Goal: Transaction & Acquisition: Purchase product/service

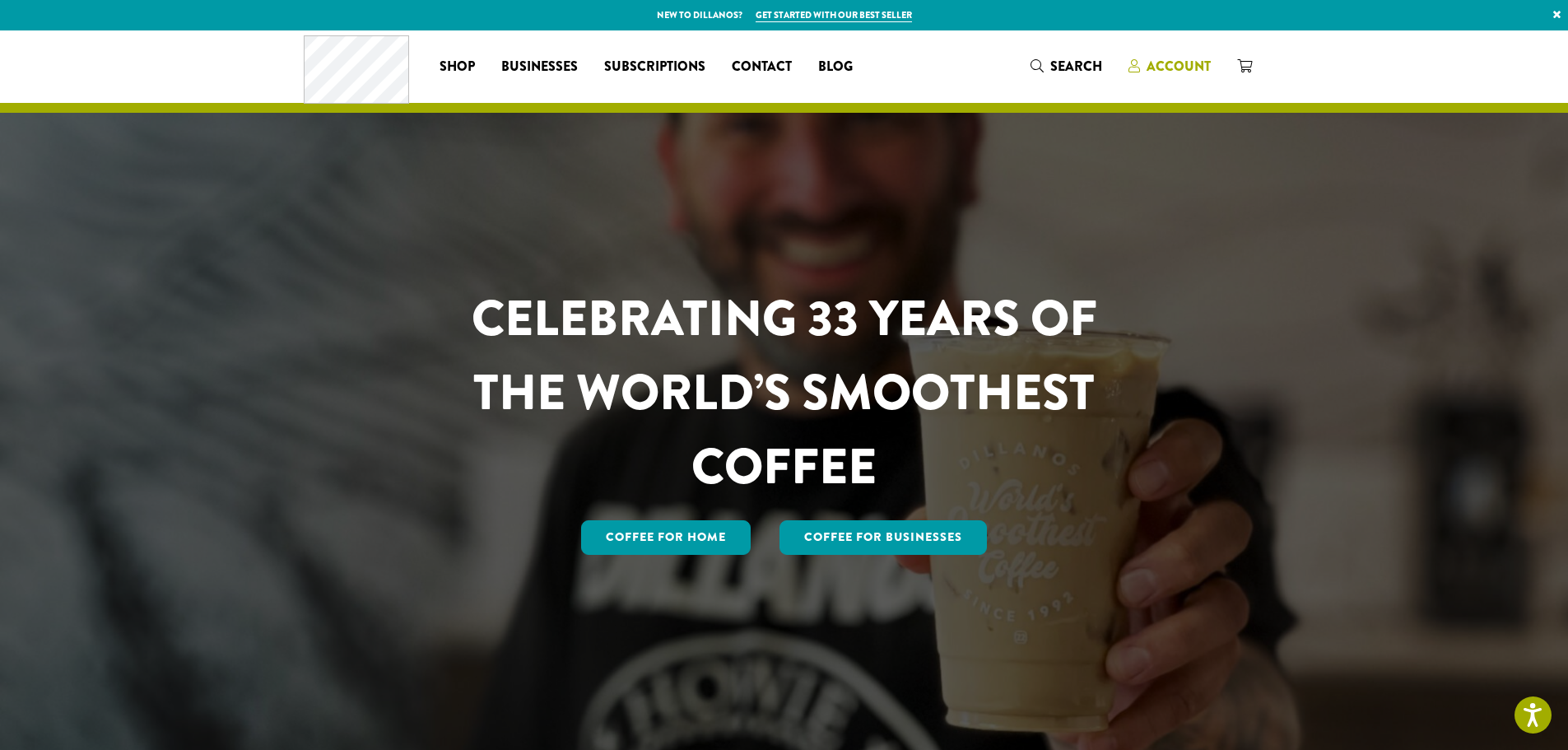
click at [1180, 64] on span "Account" at bounding box center [1178, 66] width 64 height 19
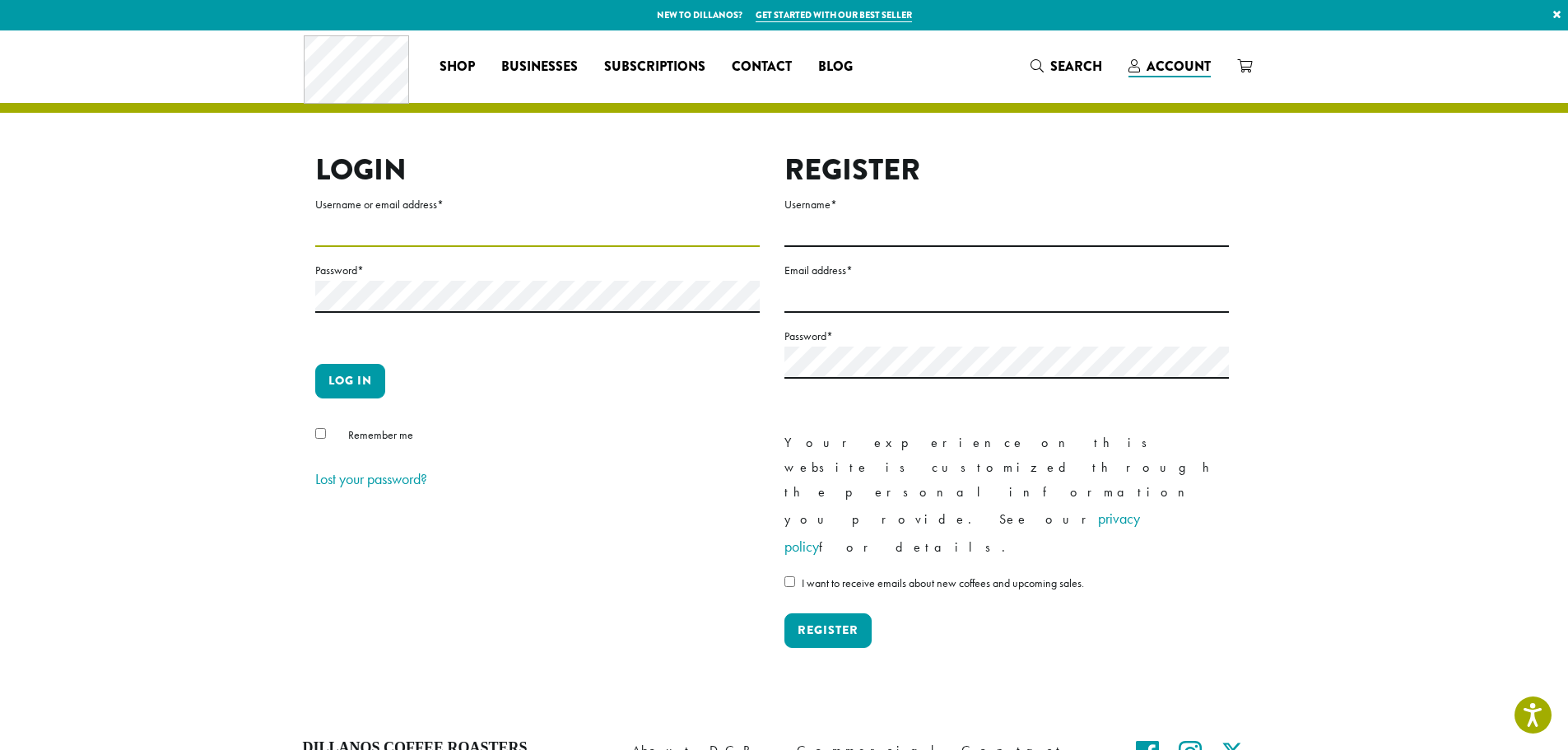
click at [515, 242] on input "Username or email address *" at bounding box center [538, 231] width 444 height 32
click at [522, 233] on input "**********" at bounding box center [538, 231] width 444 height 32
type input "**********"
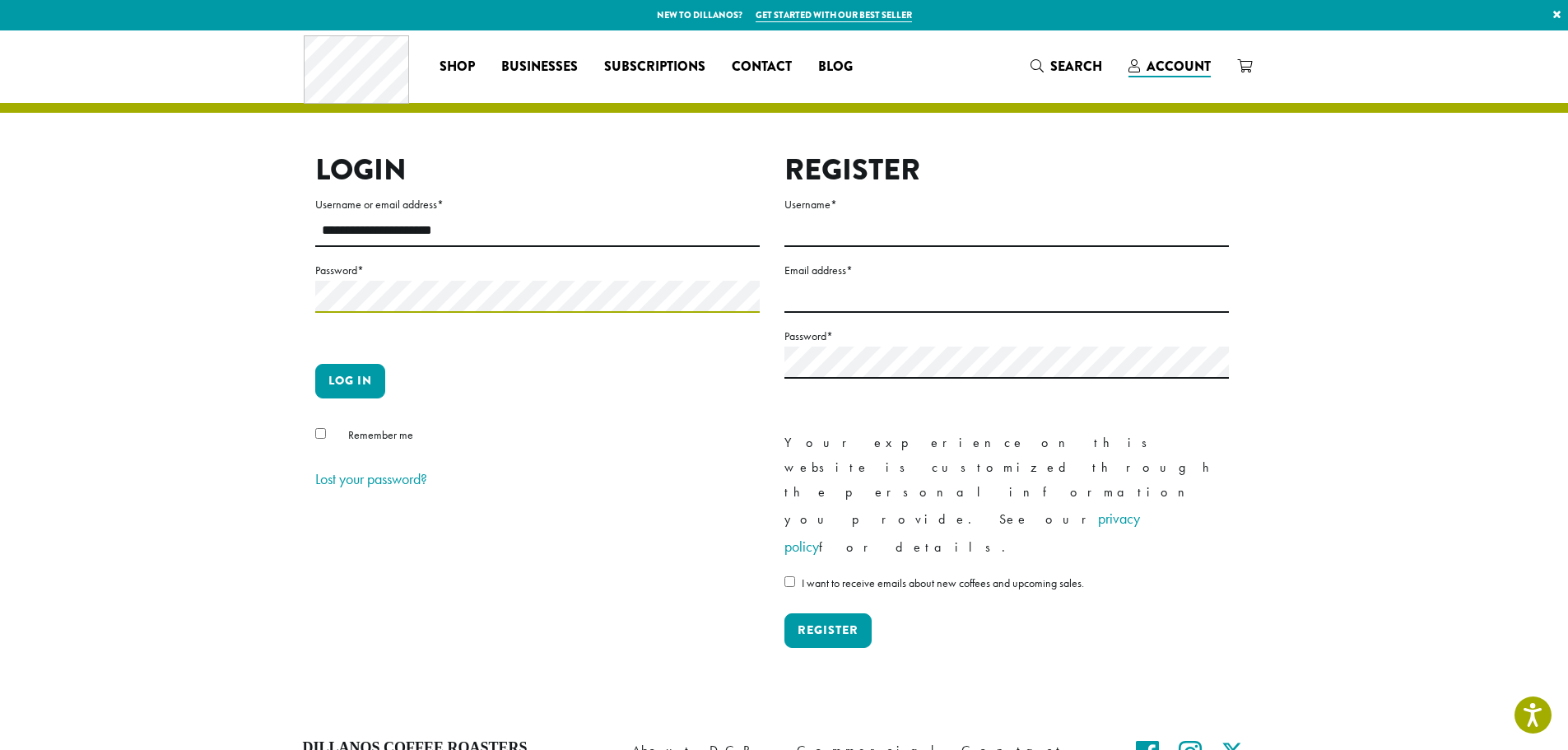
click at [316, 364] on button "Log in" at bounding box center [350, 380] width 70 height 35
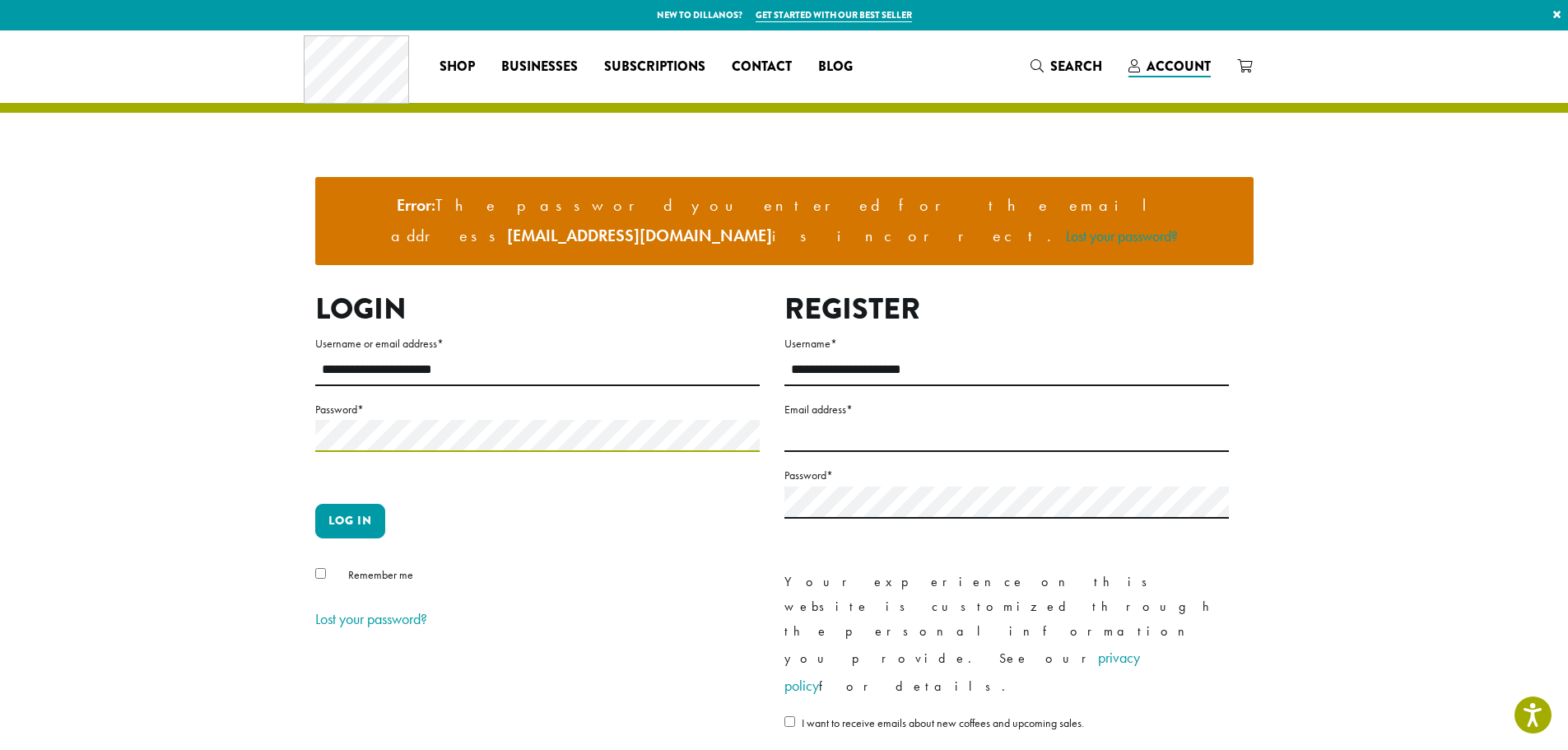
click at [316, 504] on button "Log in" at bounding box center [350, 521] width 70 height 35
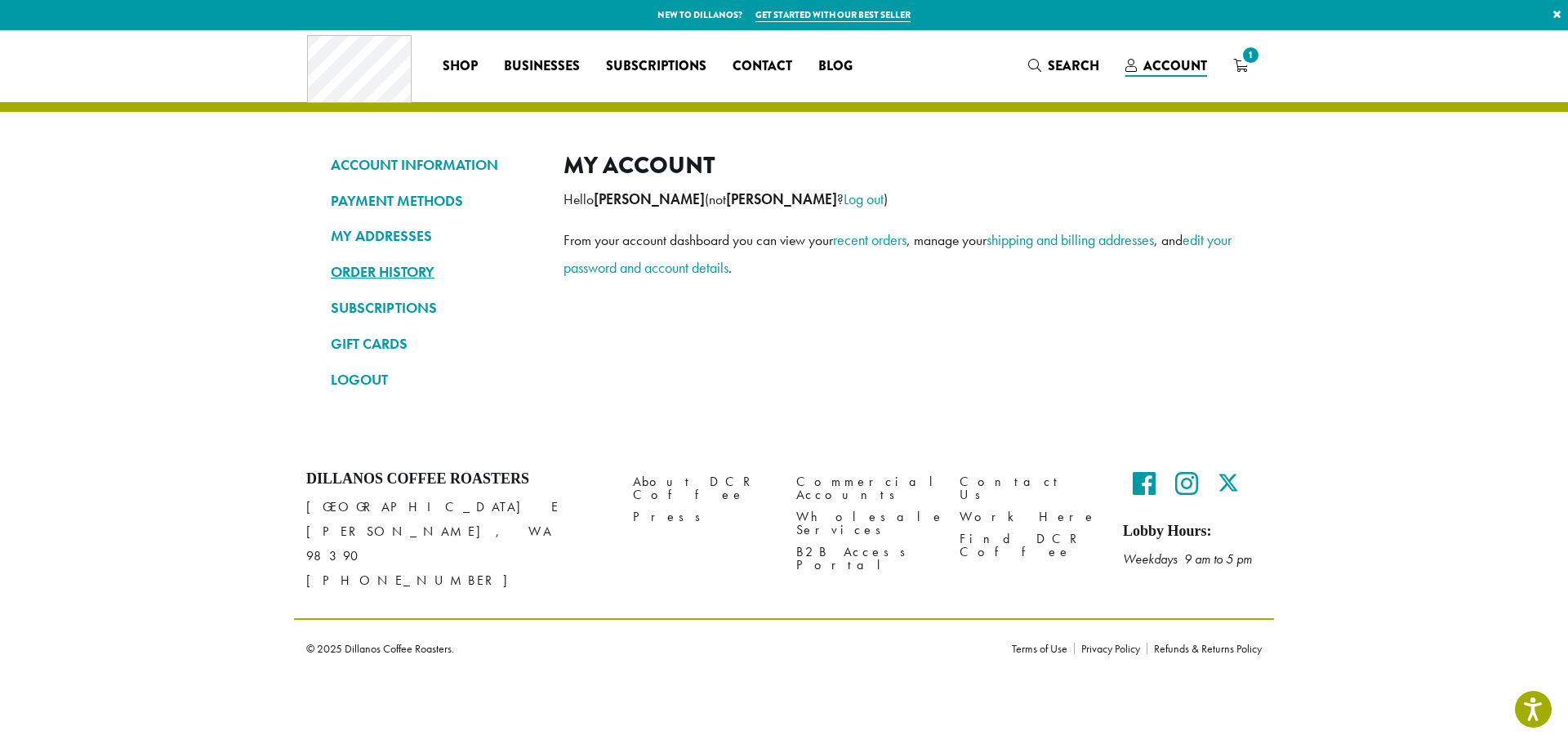
click at [426, 274] on link "ORDER HISTORY" at bounding box center [434, 271] width 208 height 28
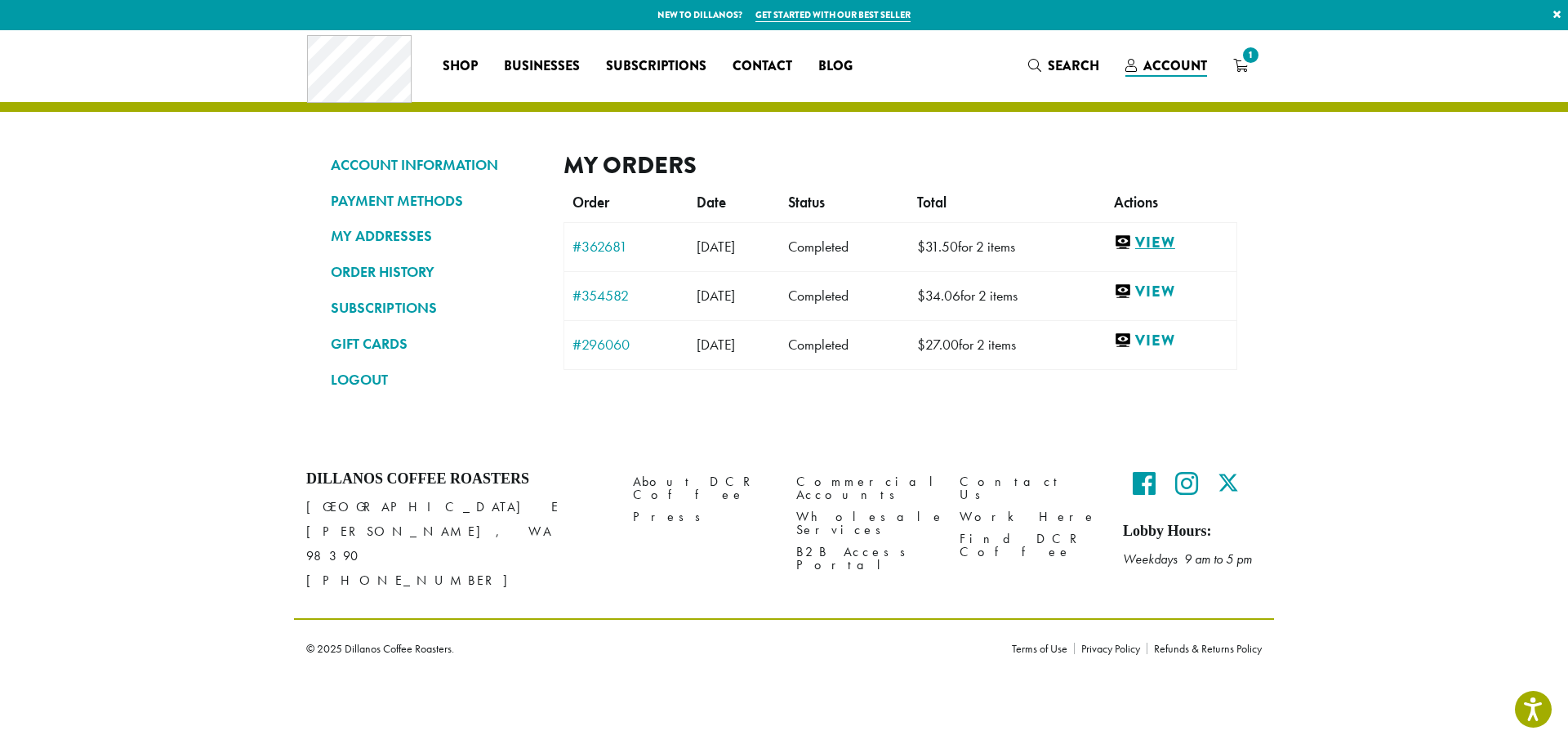
click at [1153, 241] on link "View" at bounding box center [1171, 243] width 114 height 20
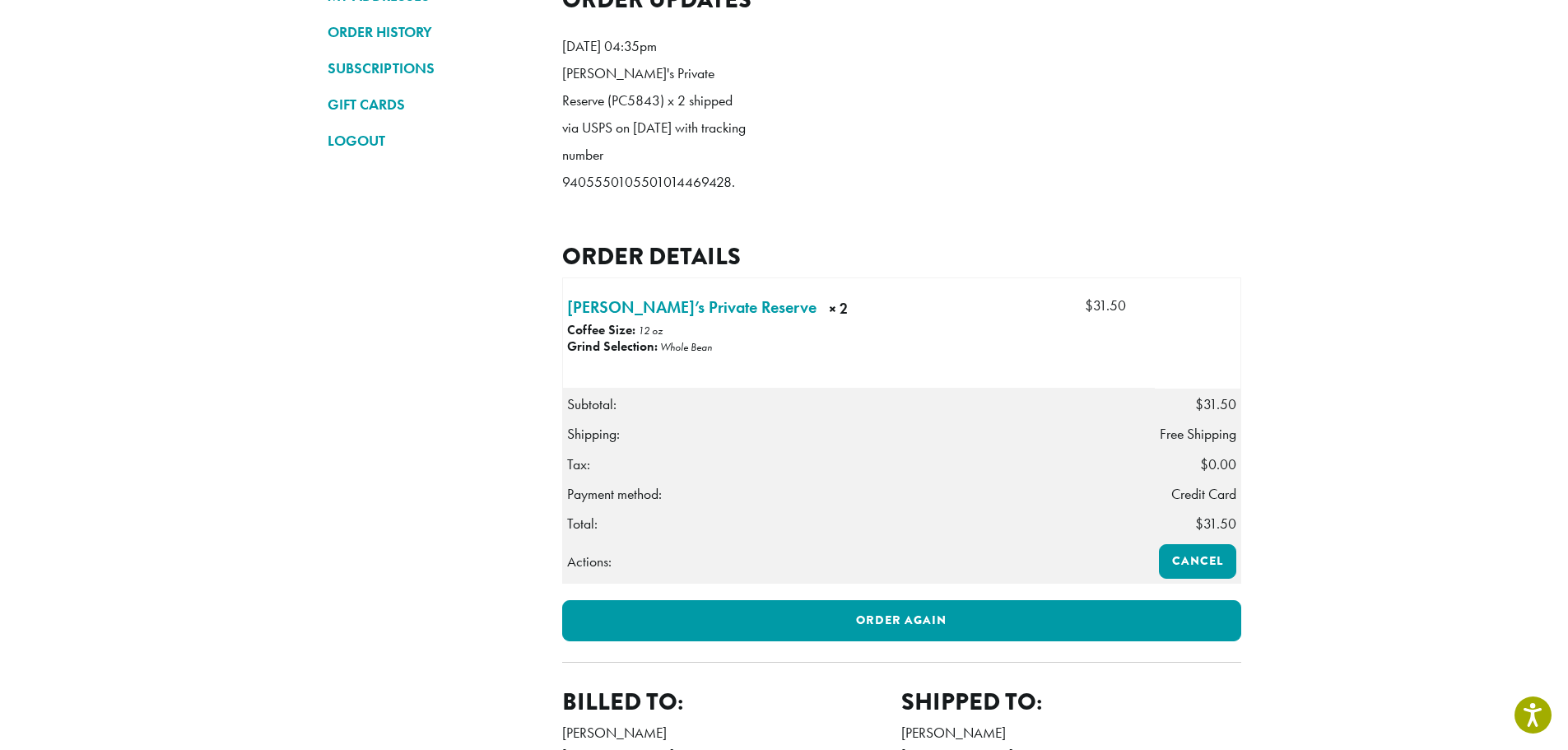
scroll to position [412, 0]
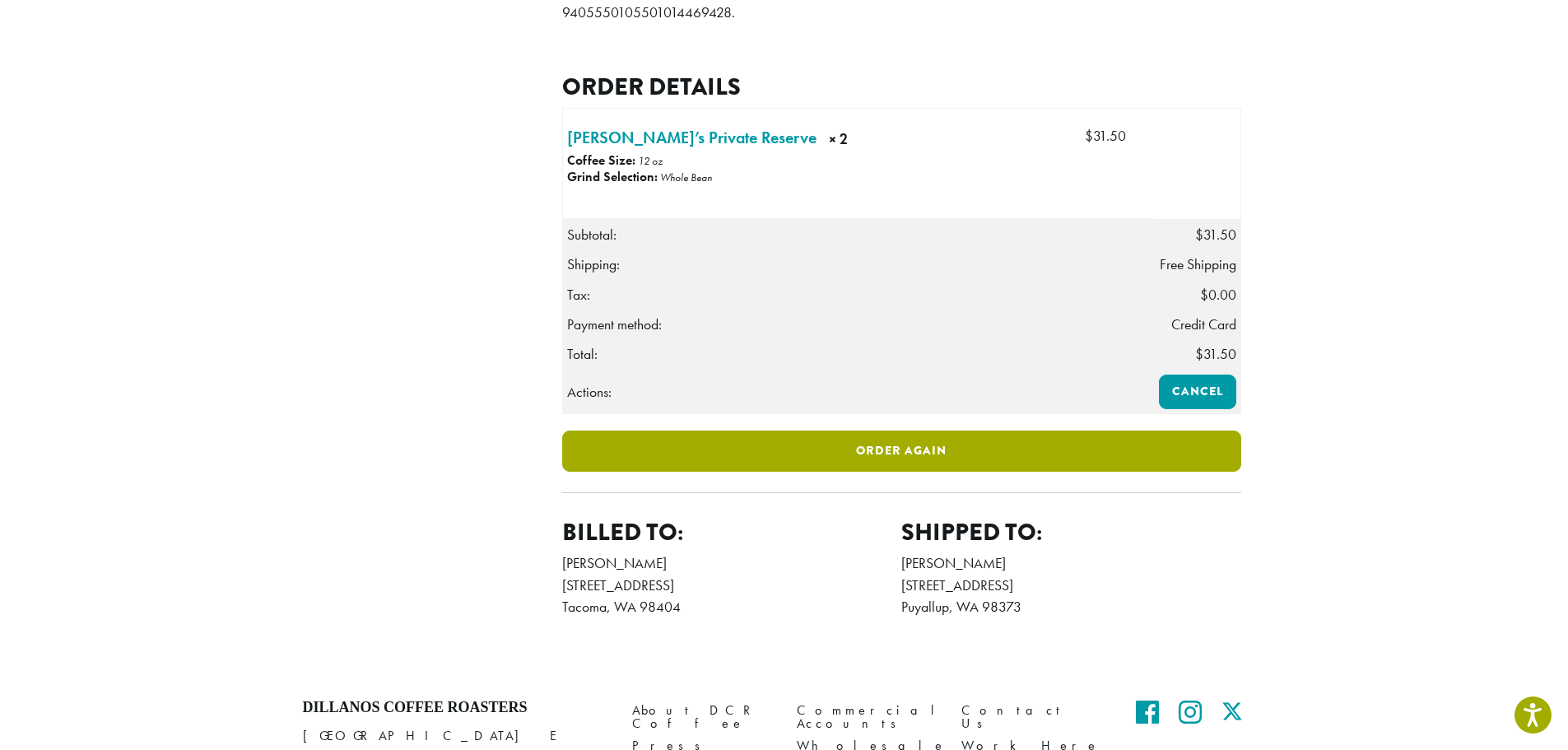
click at [922, 471] on link "Order again" at bounding box center [901, 451] width 679 height 41
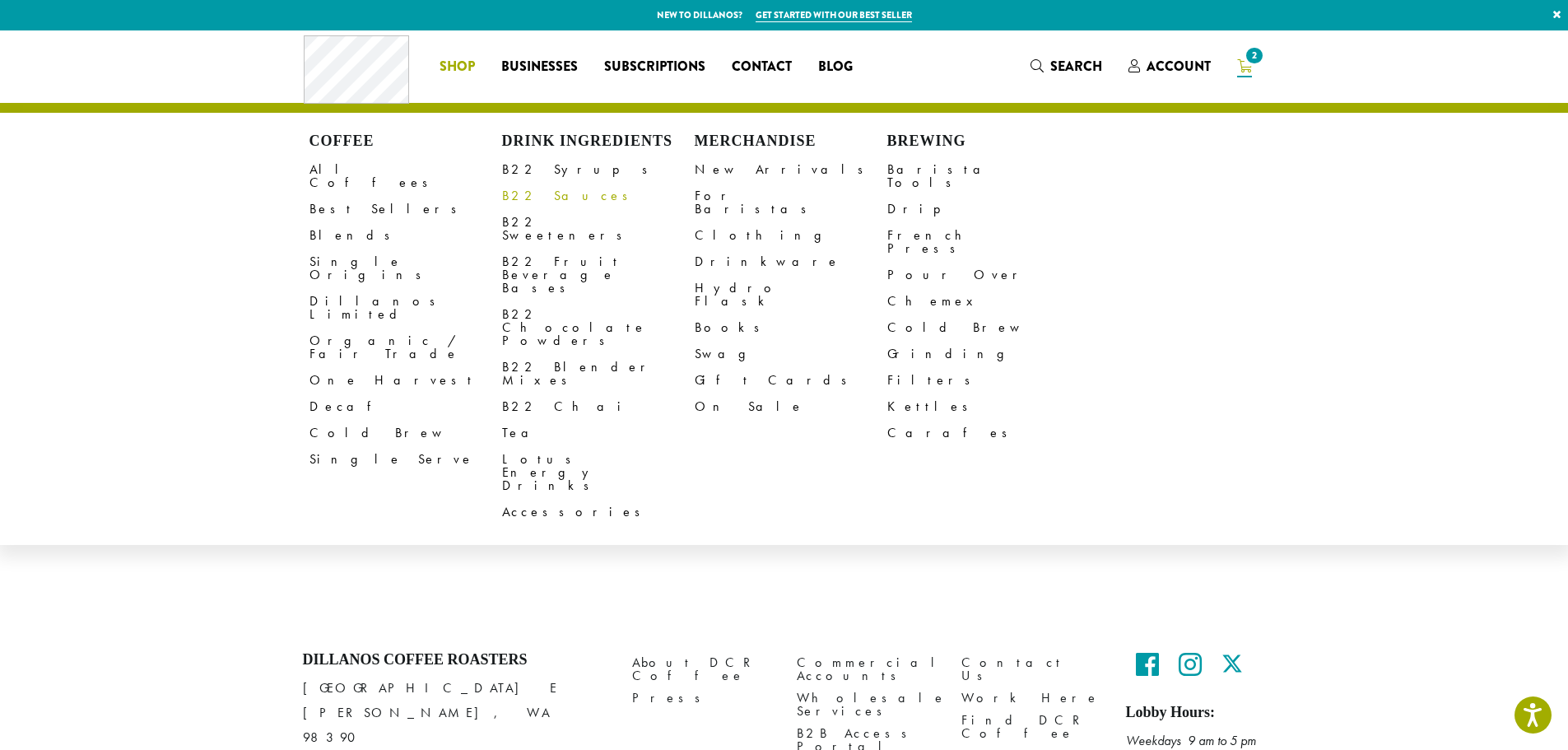
click at [549, 188] on link "B22 Sauces" at bounding box center [598, 195] width 193 height 26
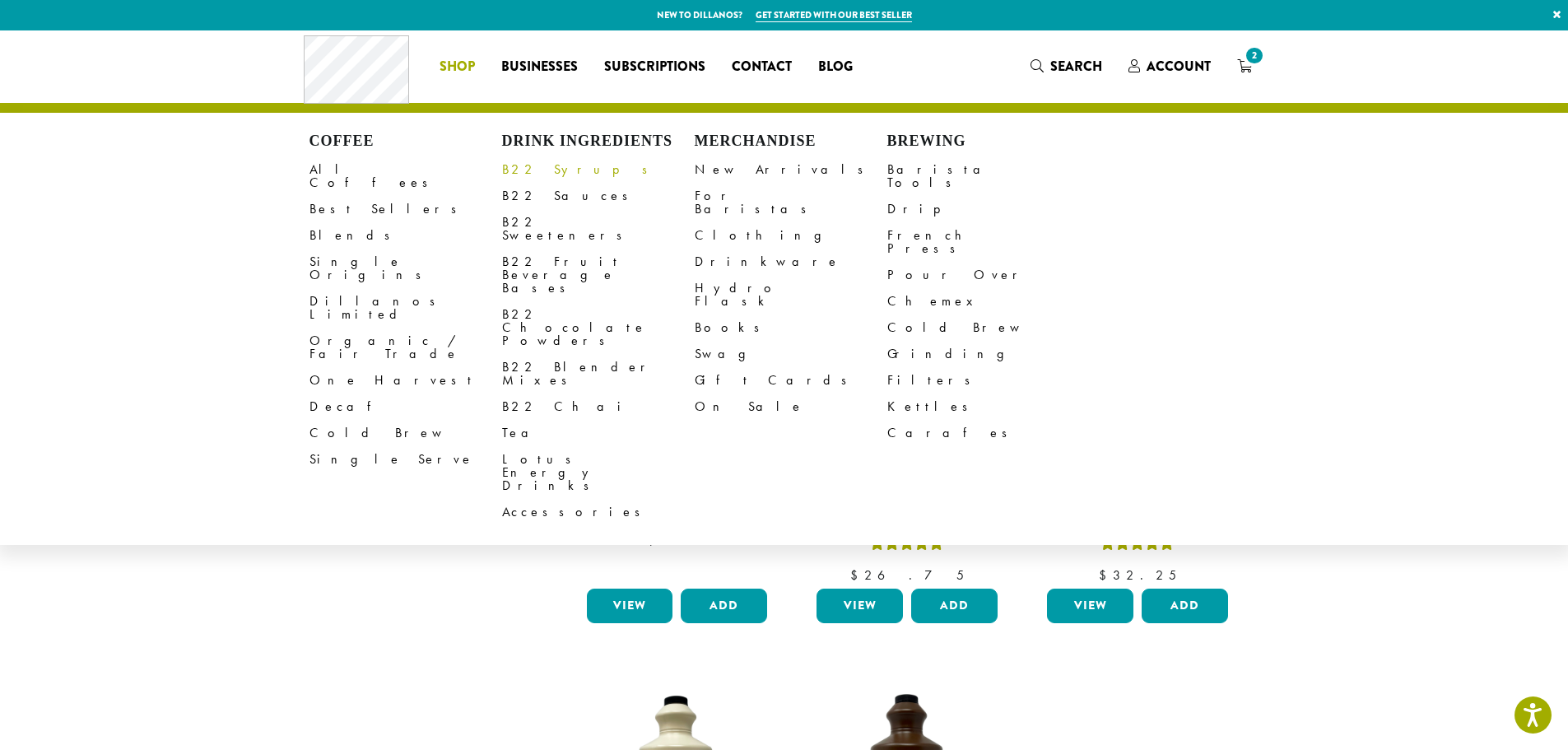
click at [556, 172] on link "B22 Syrups" at bounding box center [598, 169] width 193 height 26
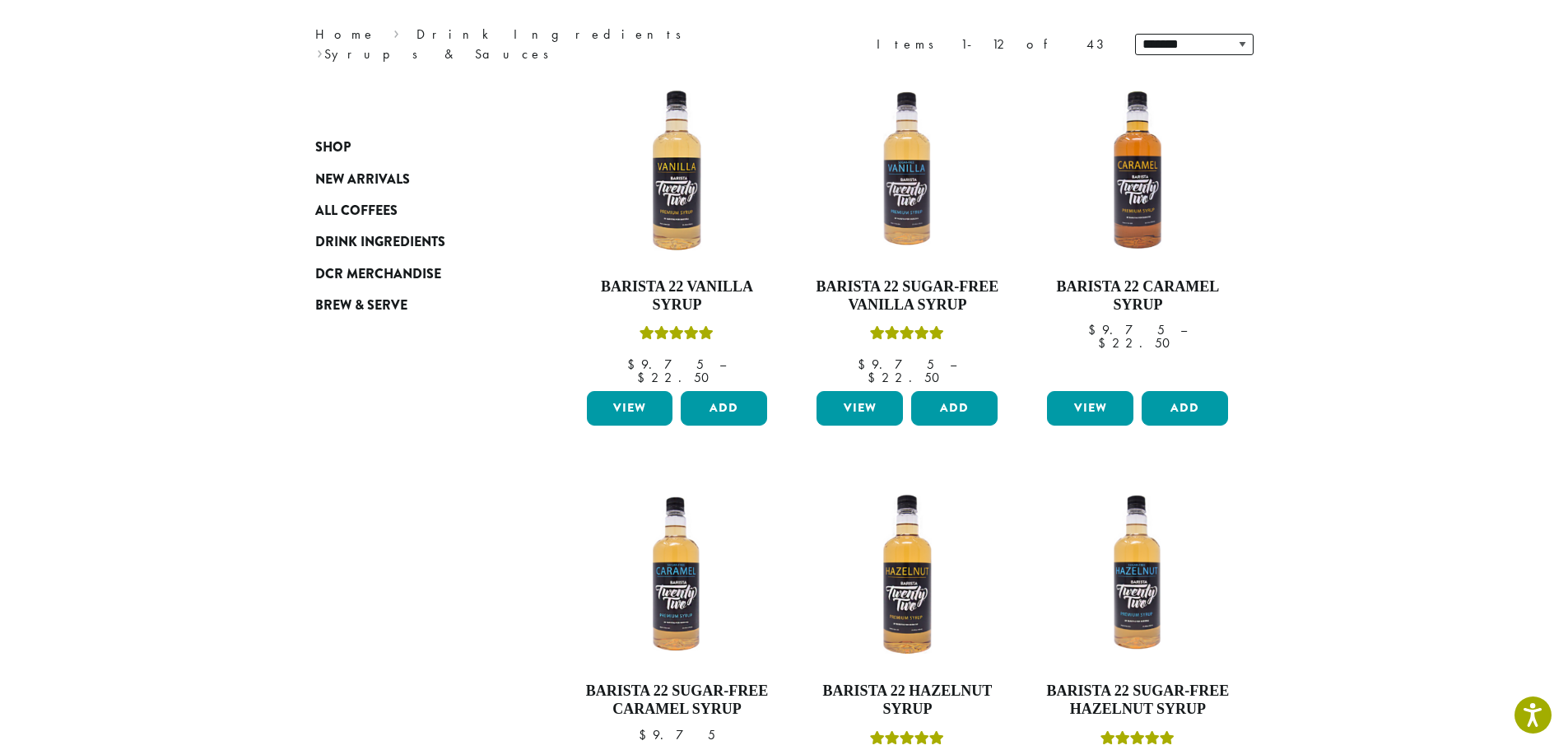
scroll to position [247, 0]
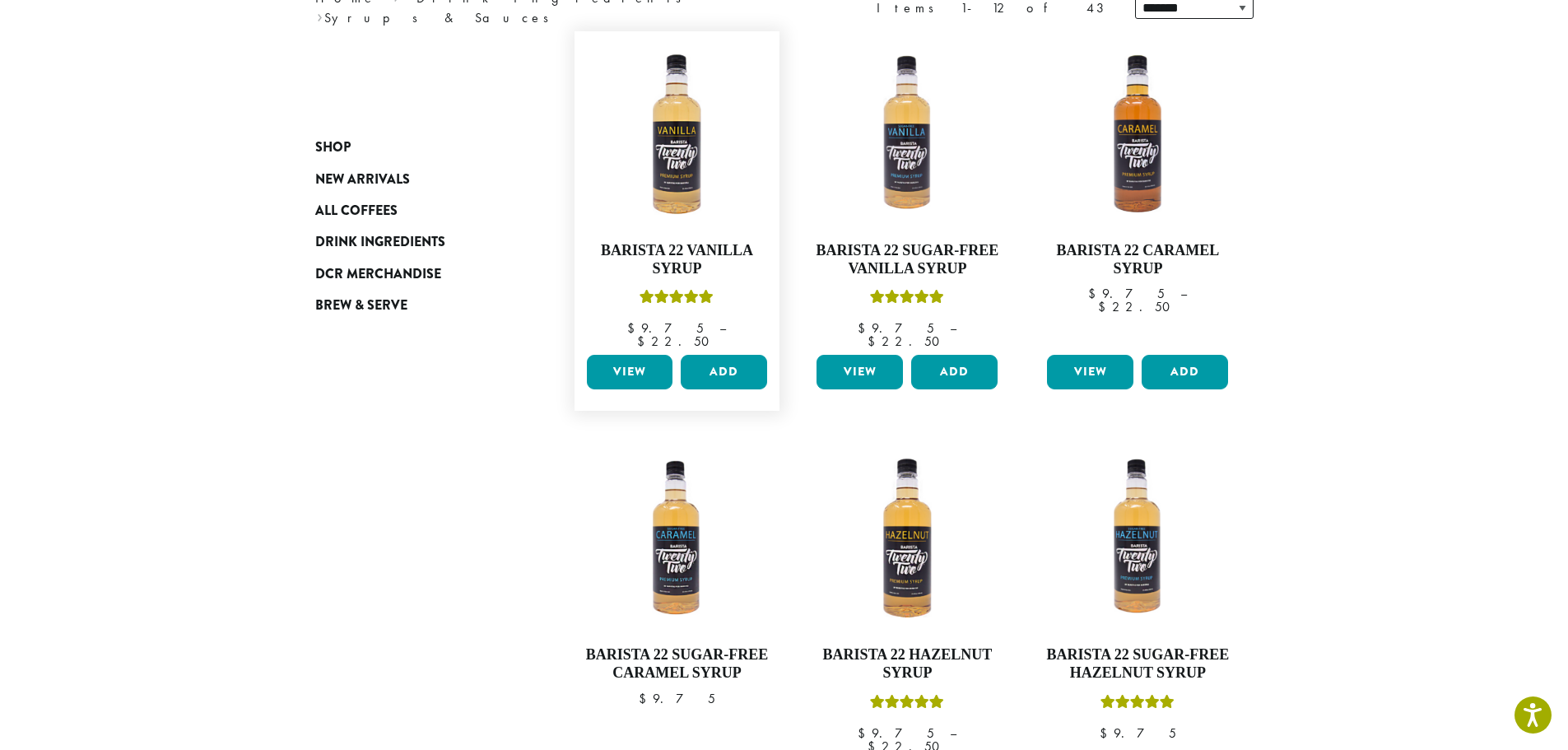
click at [617, 359] on link "View" at bounding box center [630, 372] width 87 height 35
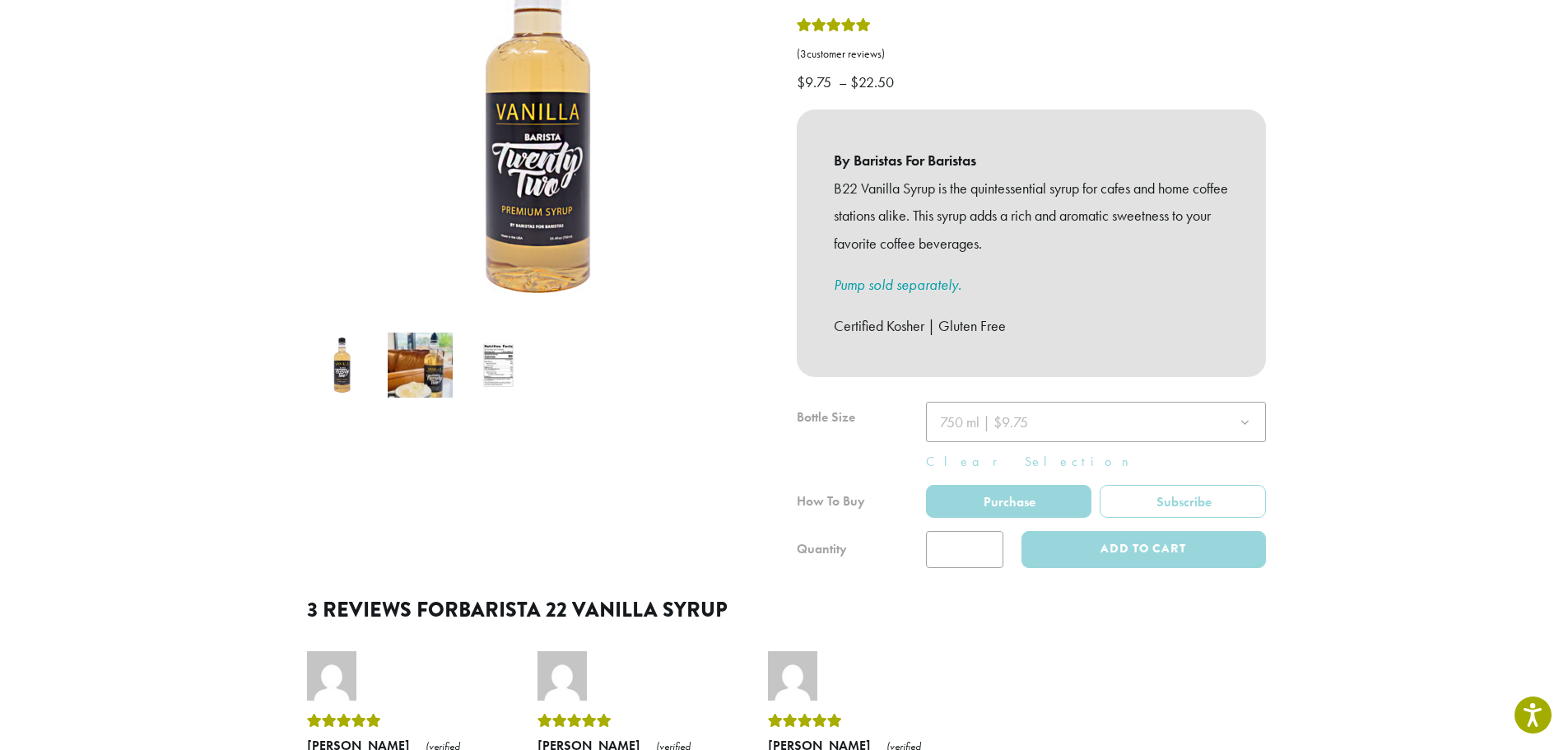
scroll to position [329, 0]
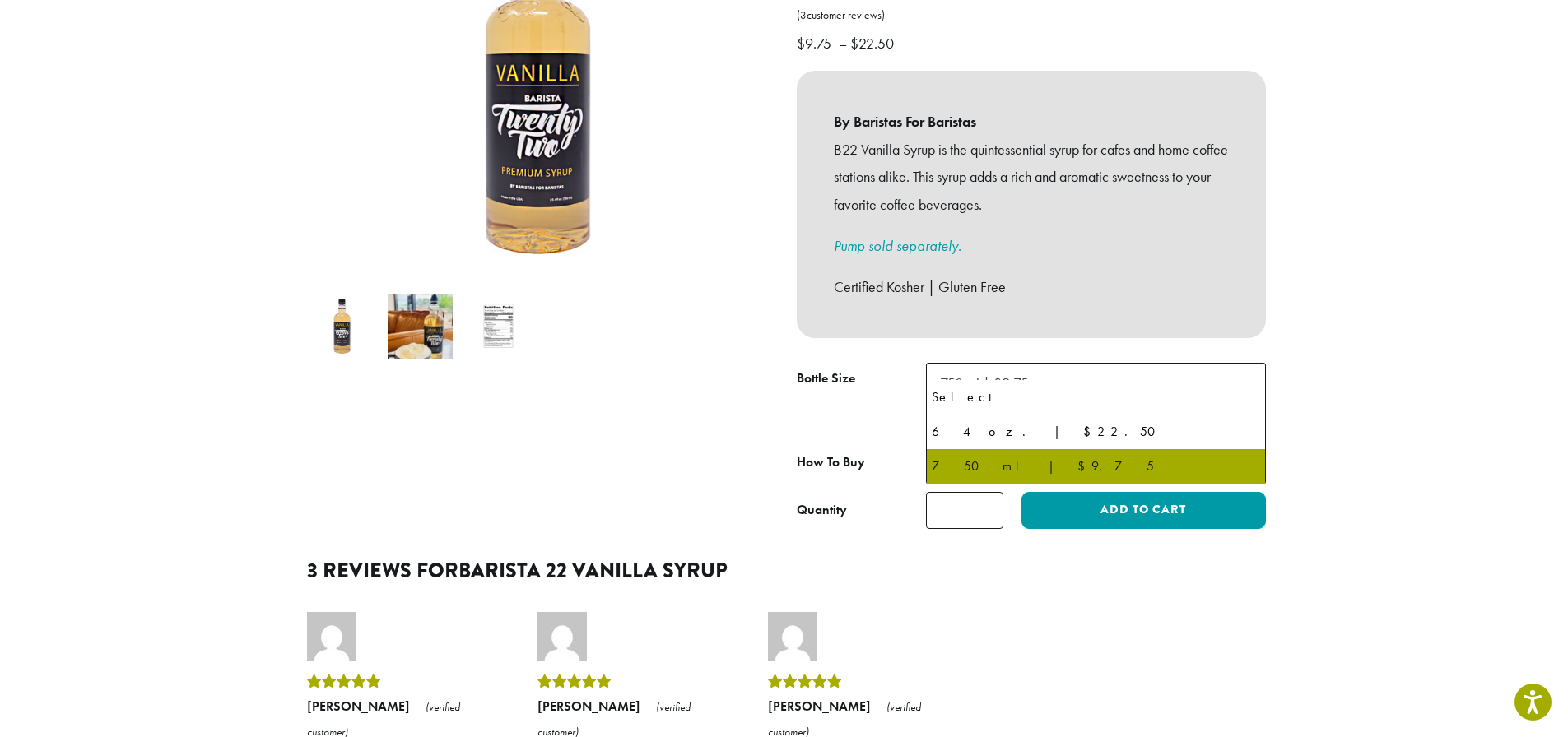
click at [1159, 373] on span "750 ml | $9.75" at bounding box center [1096, 383] width 340 height 40
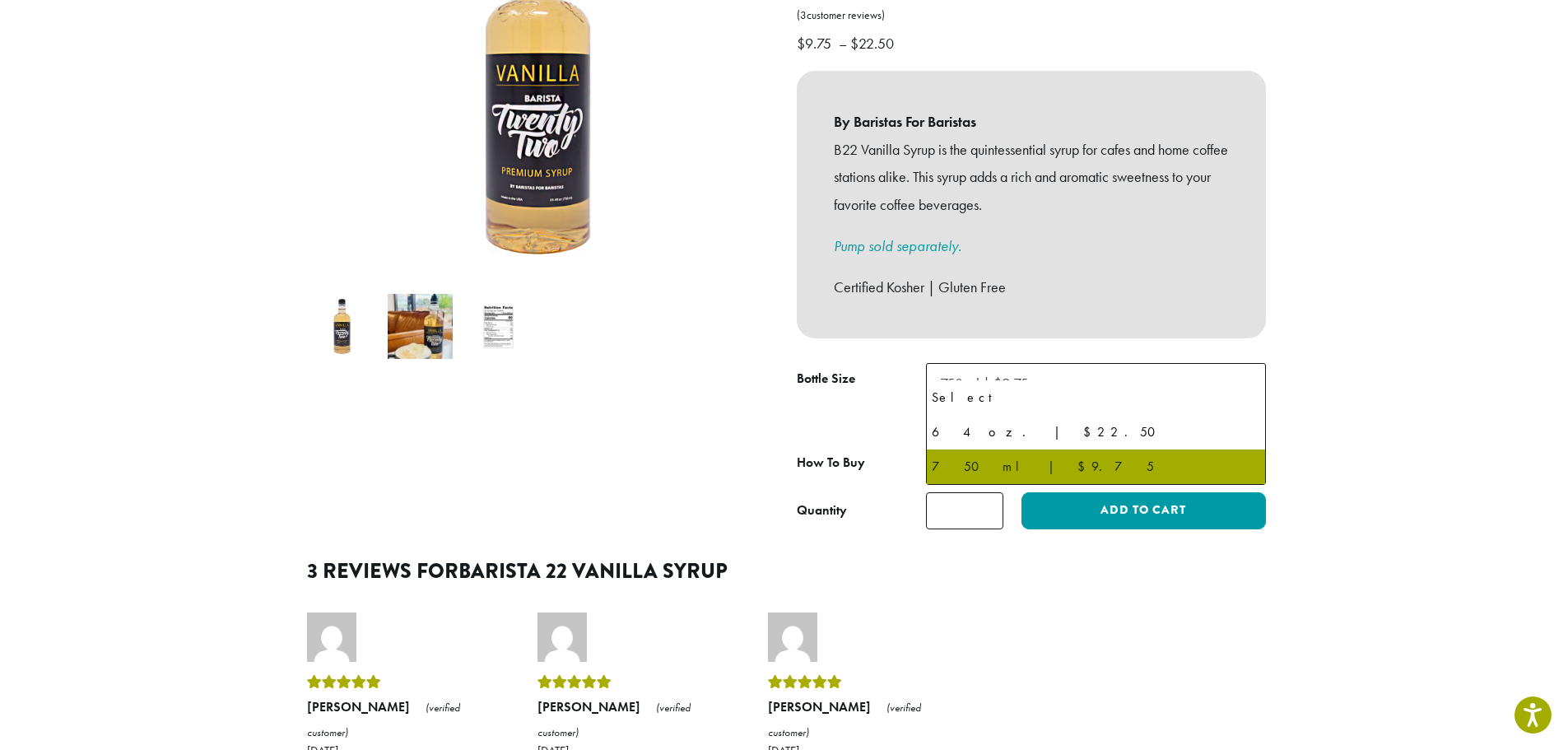
click at [1159, 373] on span "750 ml | $9.75" at bounding box center [1096, 383] width 340 height 40
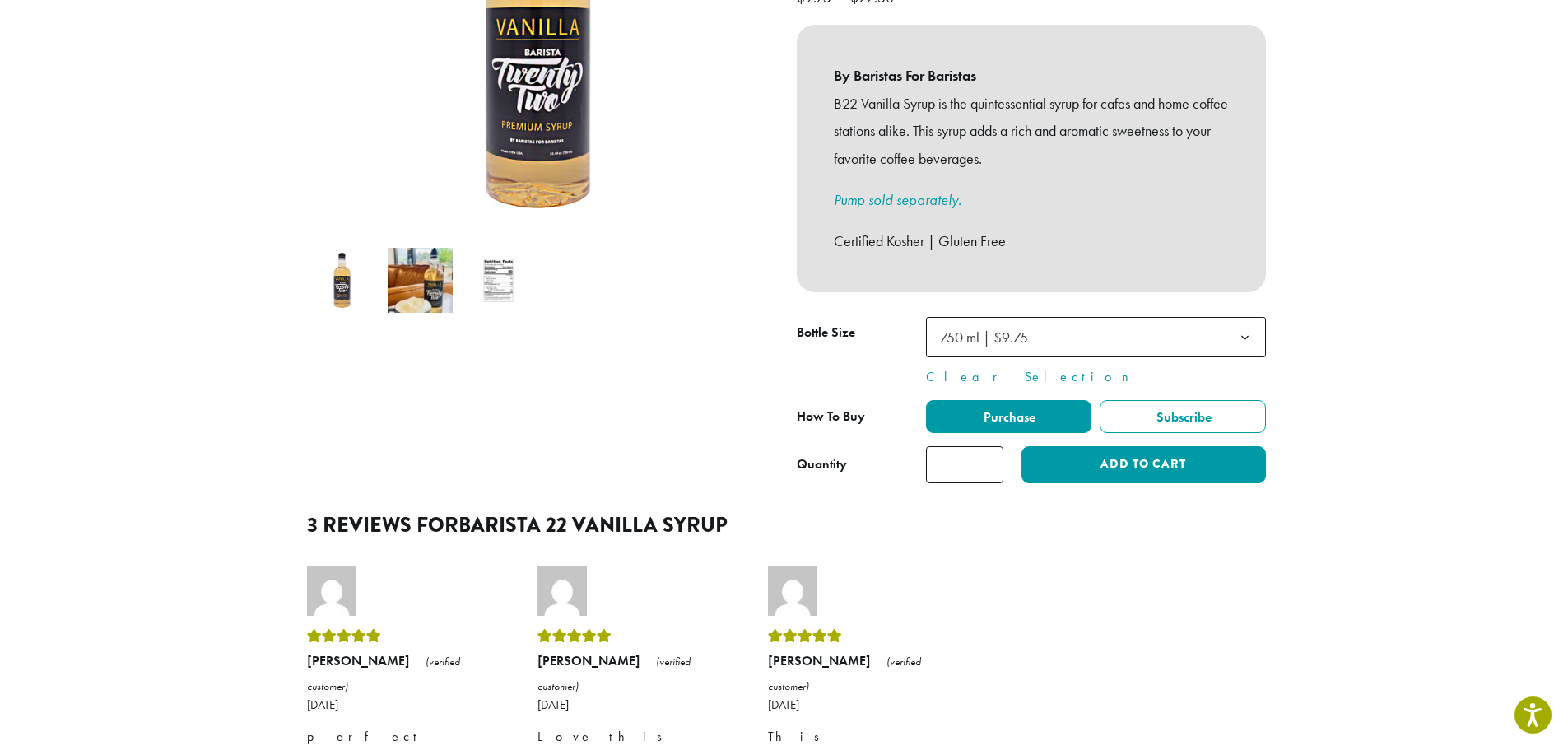
scroll to position [412, 0]
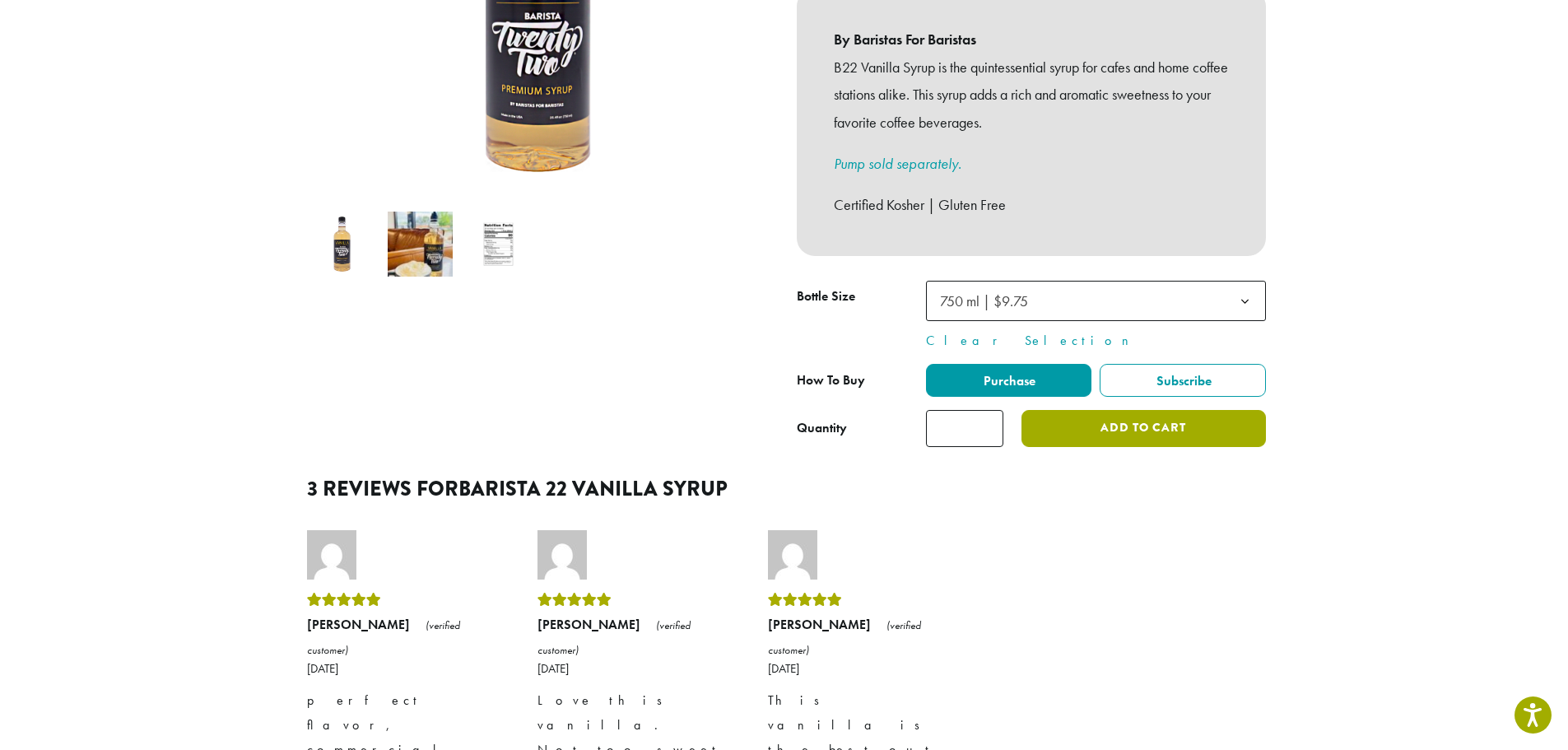
click at [1183, 417] on button "Add to cart" at bounding box center [1143, 428] width 243 height 37
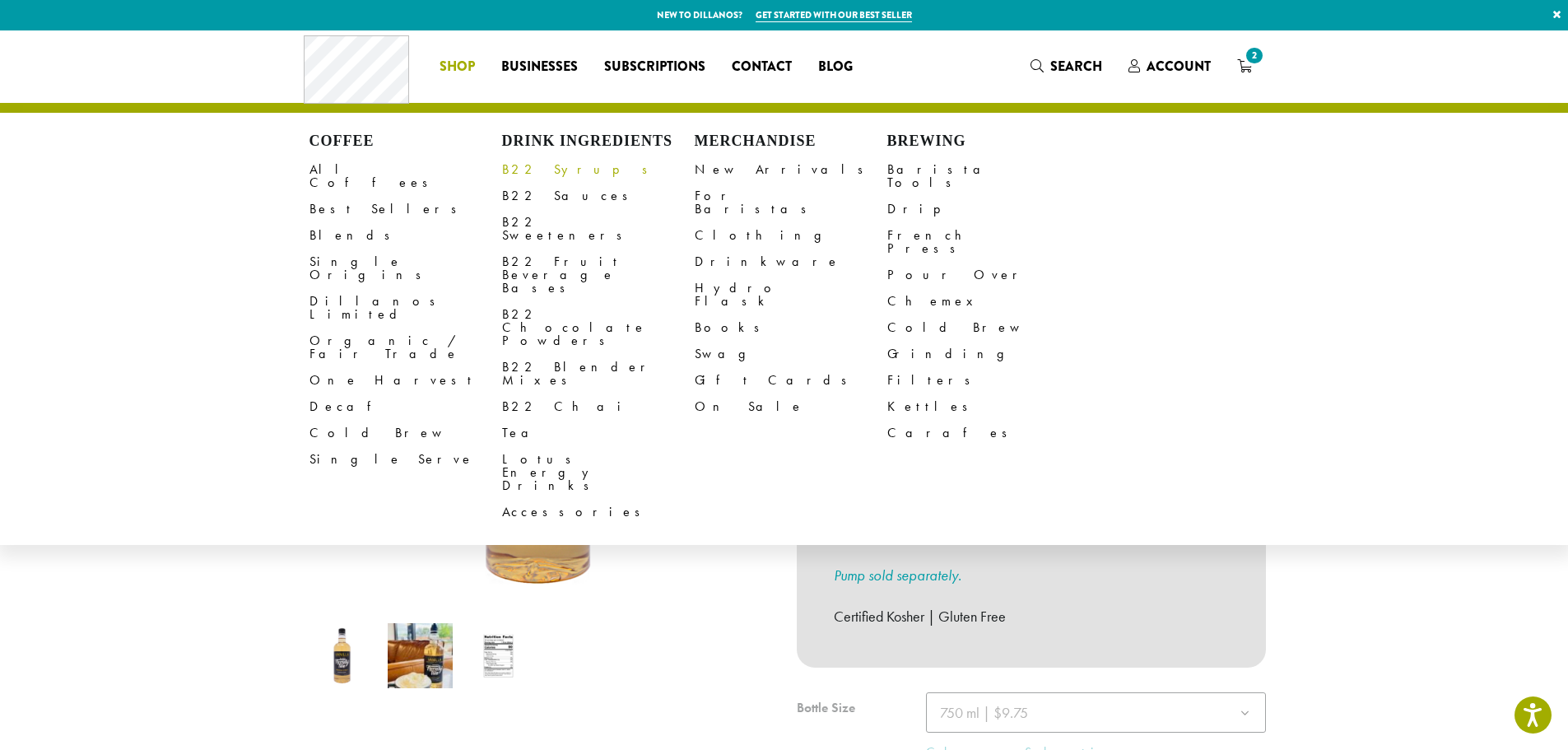
click at [557, 169] on link "B22 Syrups" at bounding box center [598, 169] width 193 height 26
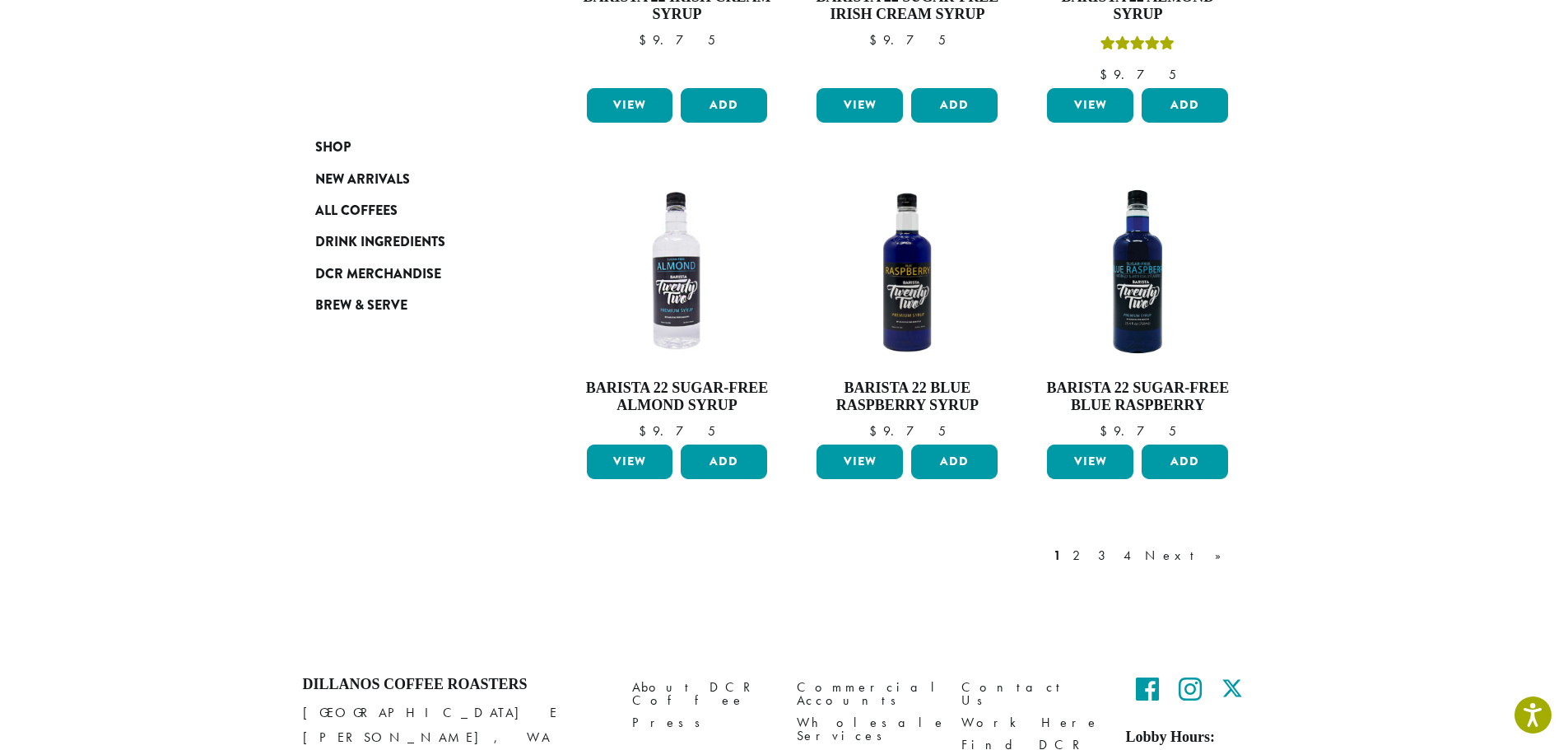
scroll to position [1317, 0]
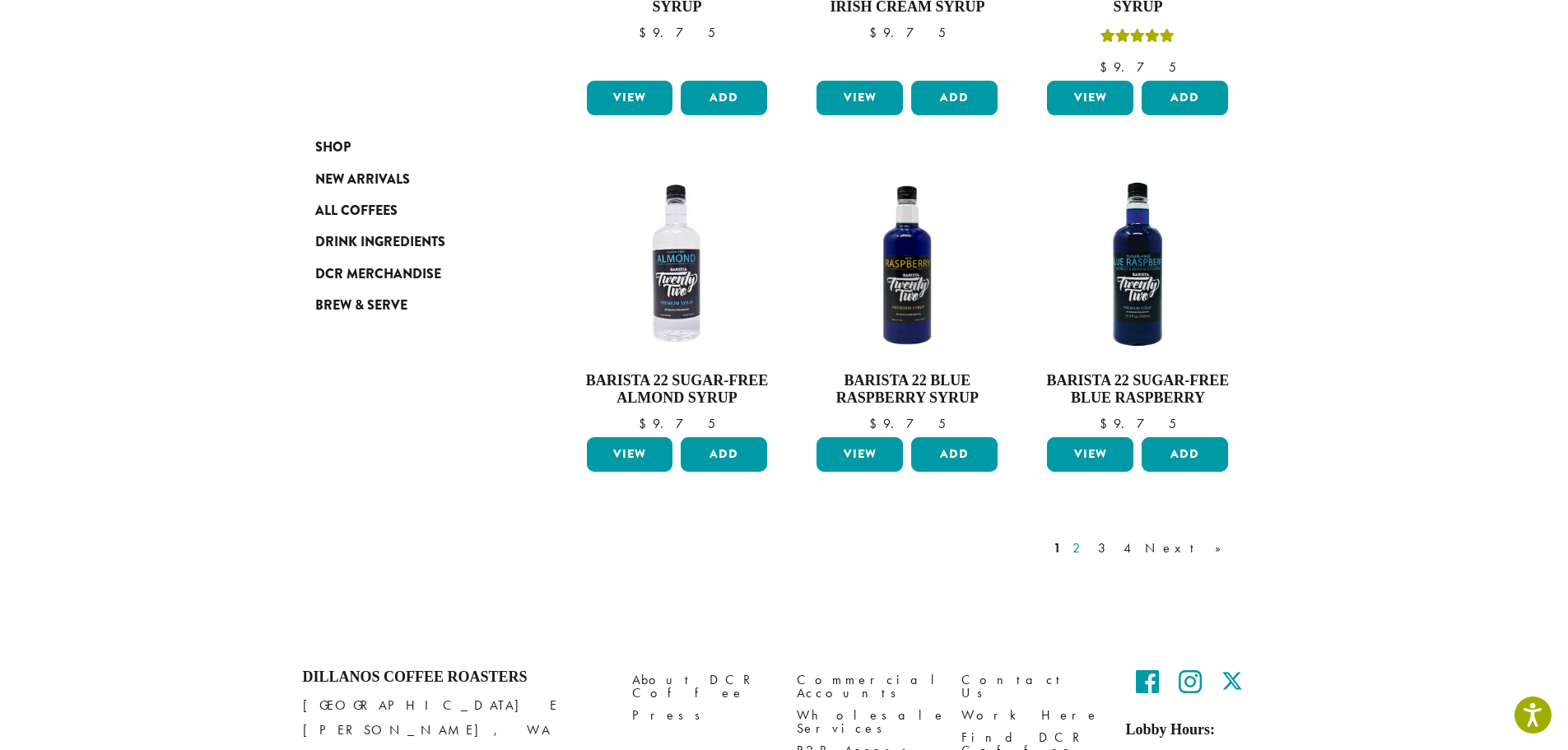
click at [1090, 539] on link "2" at bounding box center [1079, 548] width 20 height 19
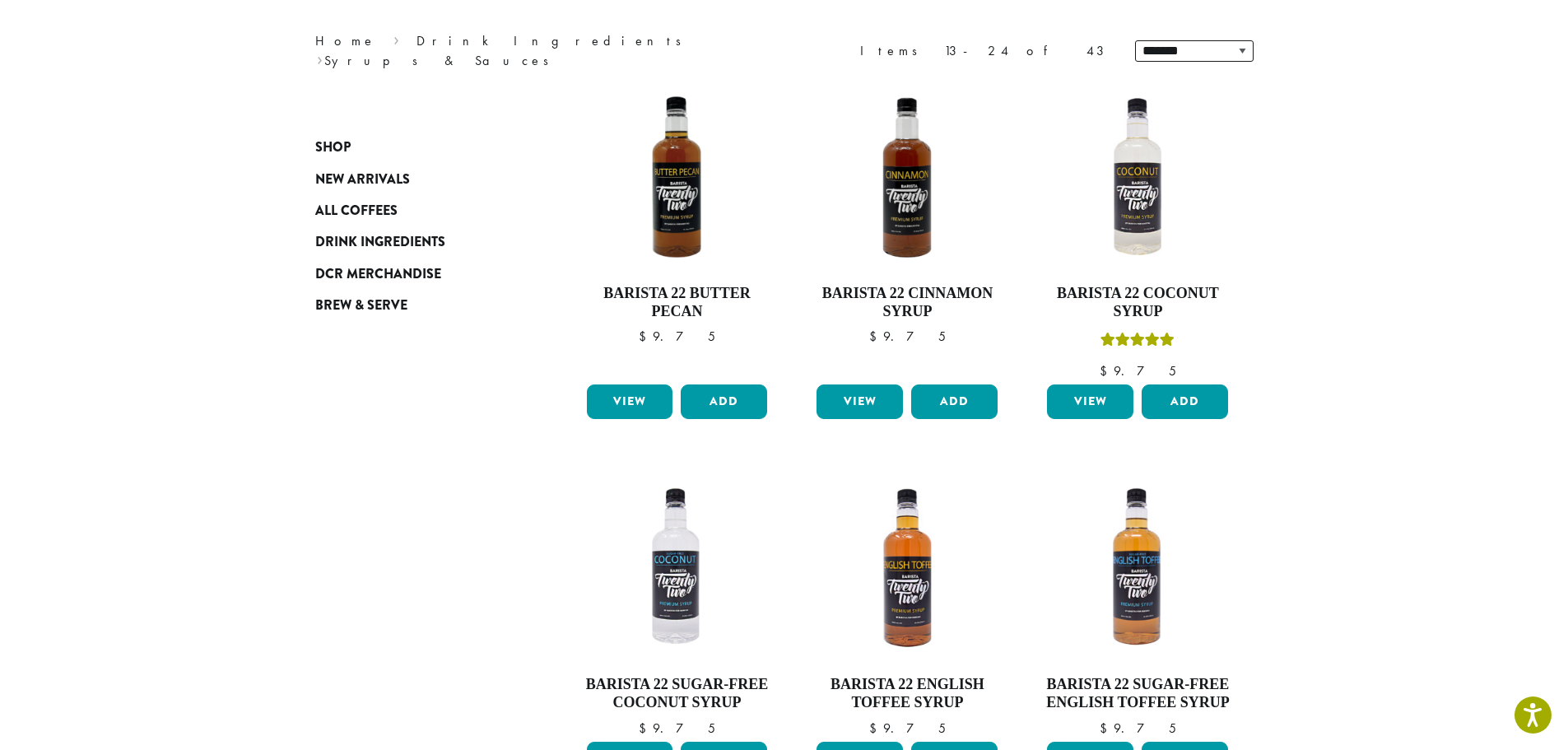
scroll to position [234, 0]
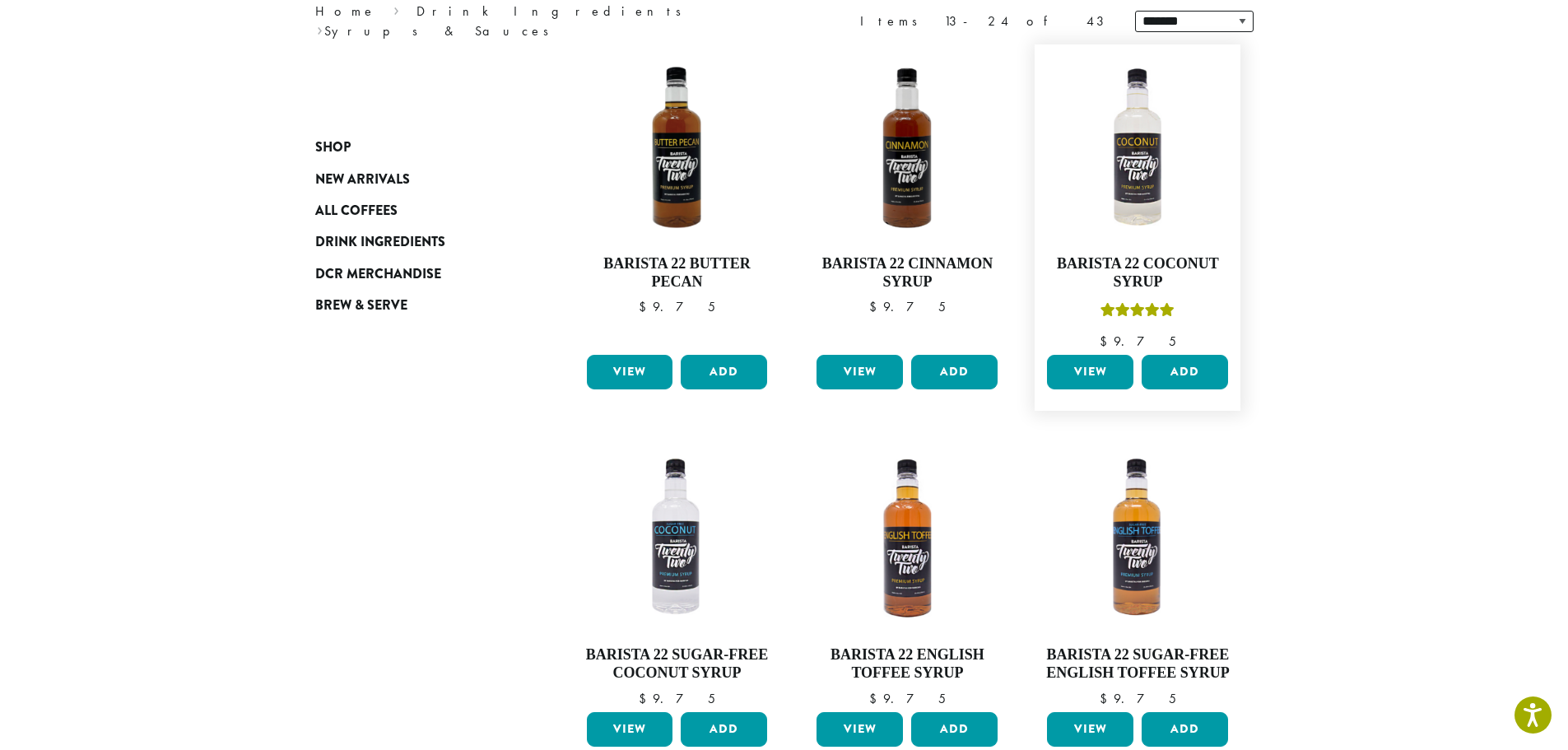
click at [1098, 372] on link "View" at bounding box center [1090, 372] width 87 height 35
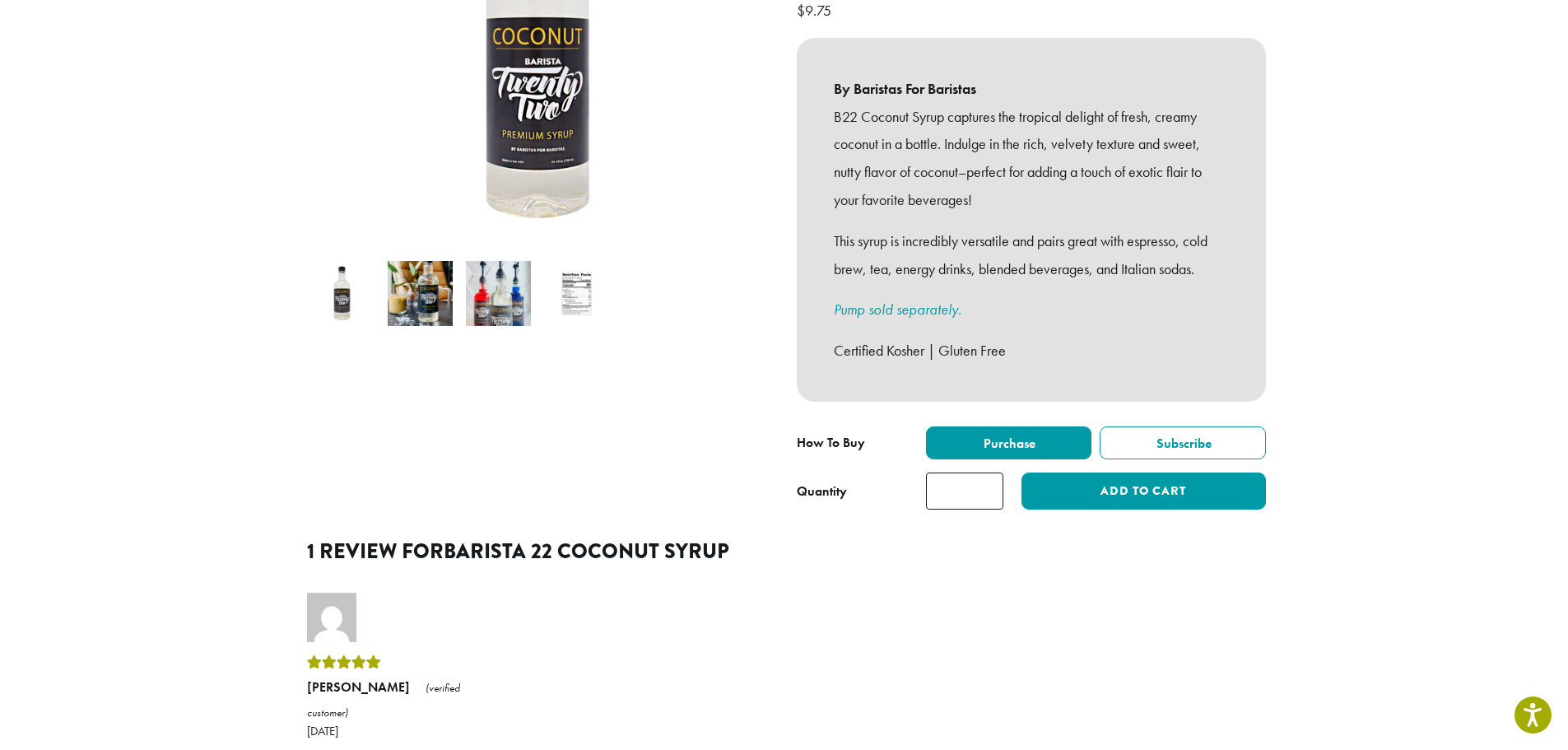
scroll to position [329, 0]
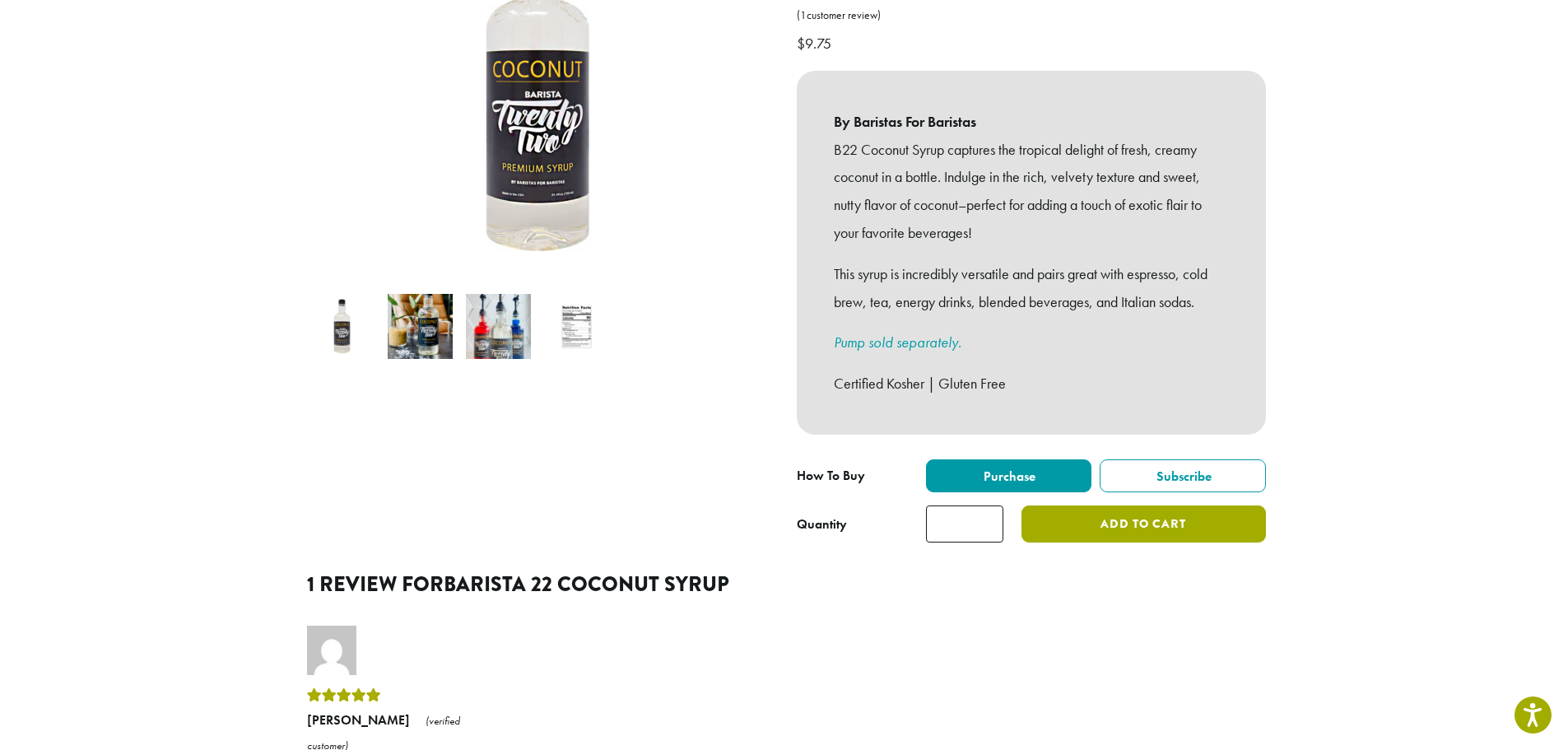
click at [1157, 506] on button "Add to cart" at bounding box center [1143, 524] width 243 height 37
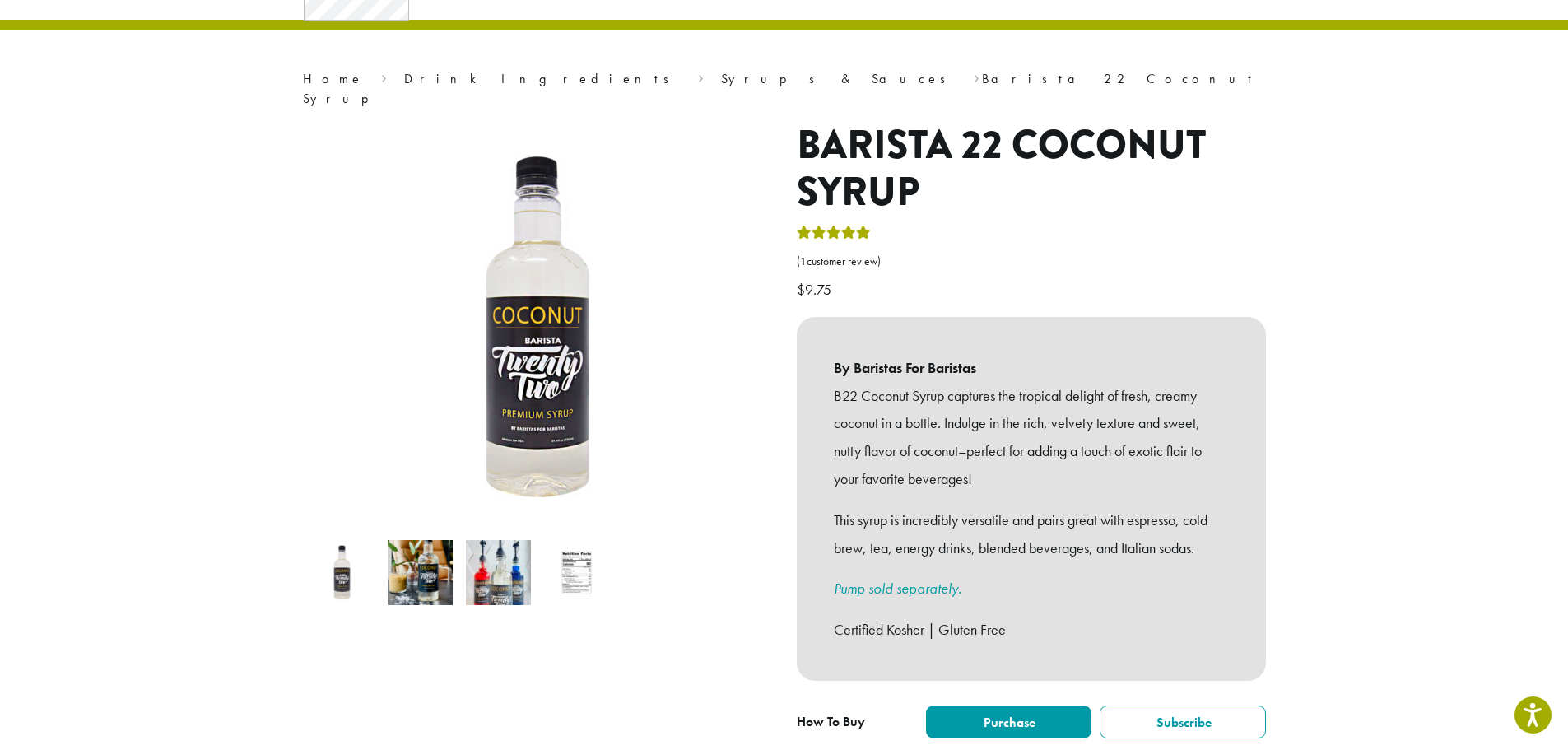
scroll to position [82, 0]
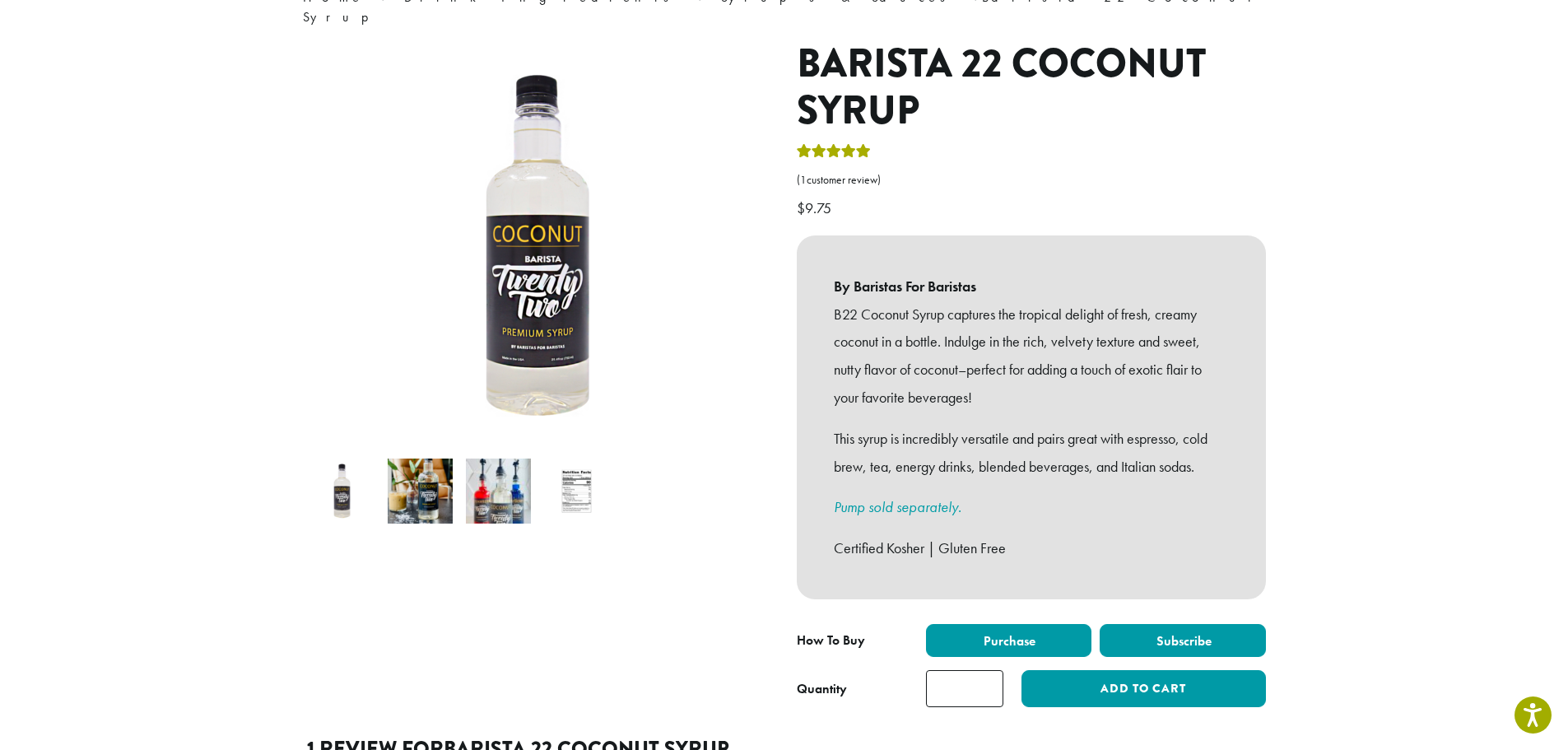
scroll to position [329, 0]
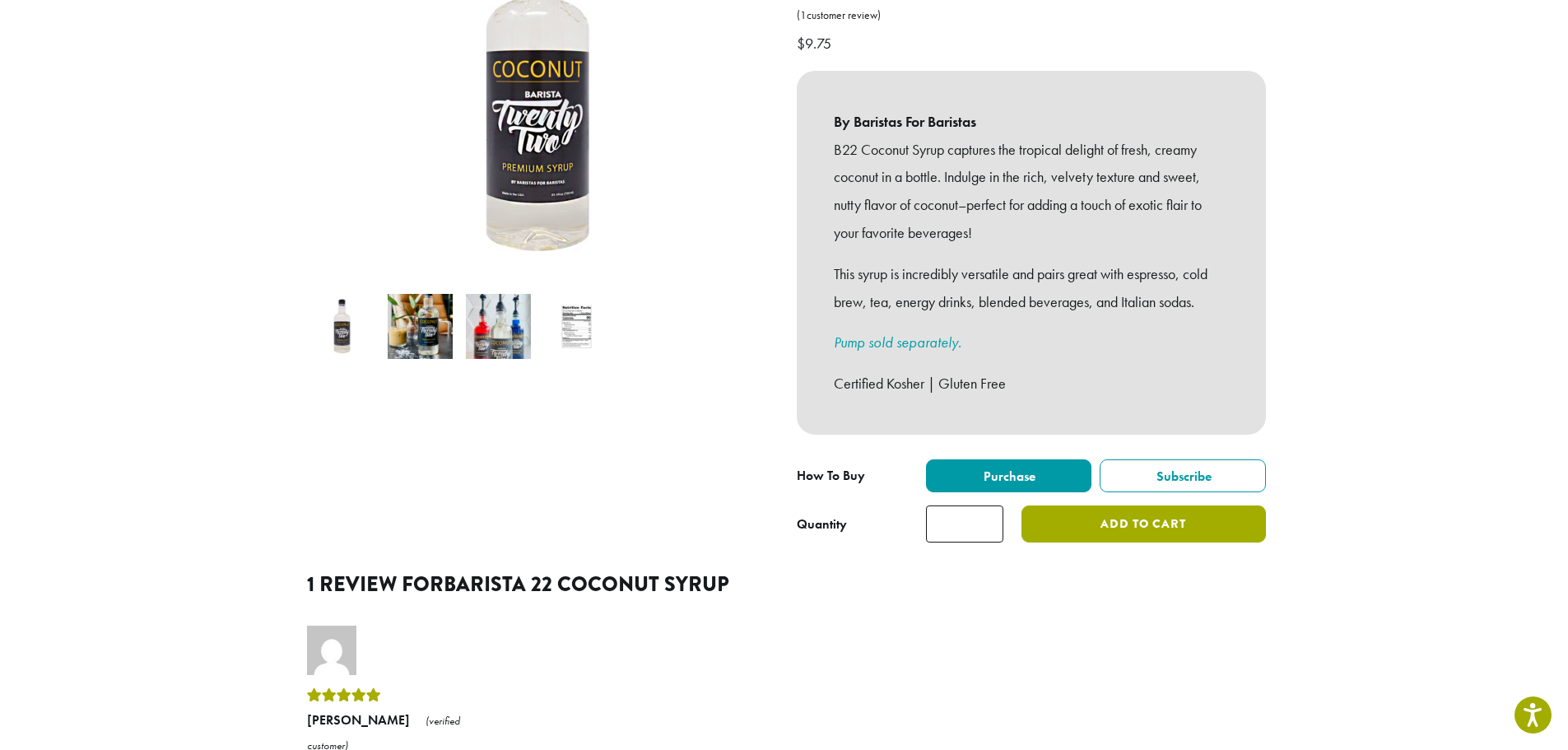
click at [1124, 506] on button "Add to cart" at bounding box center [1143, 524] width 243 height 37
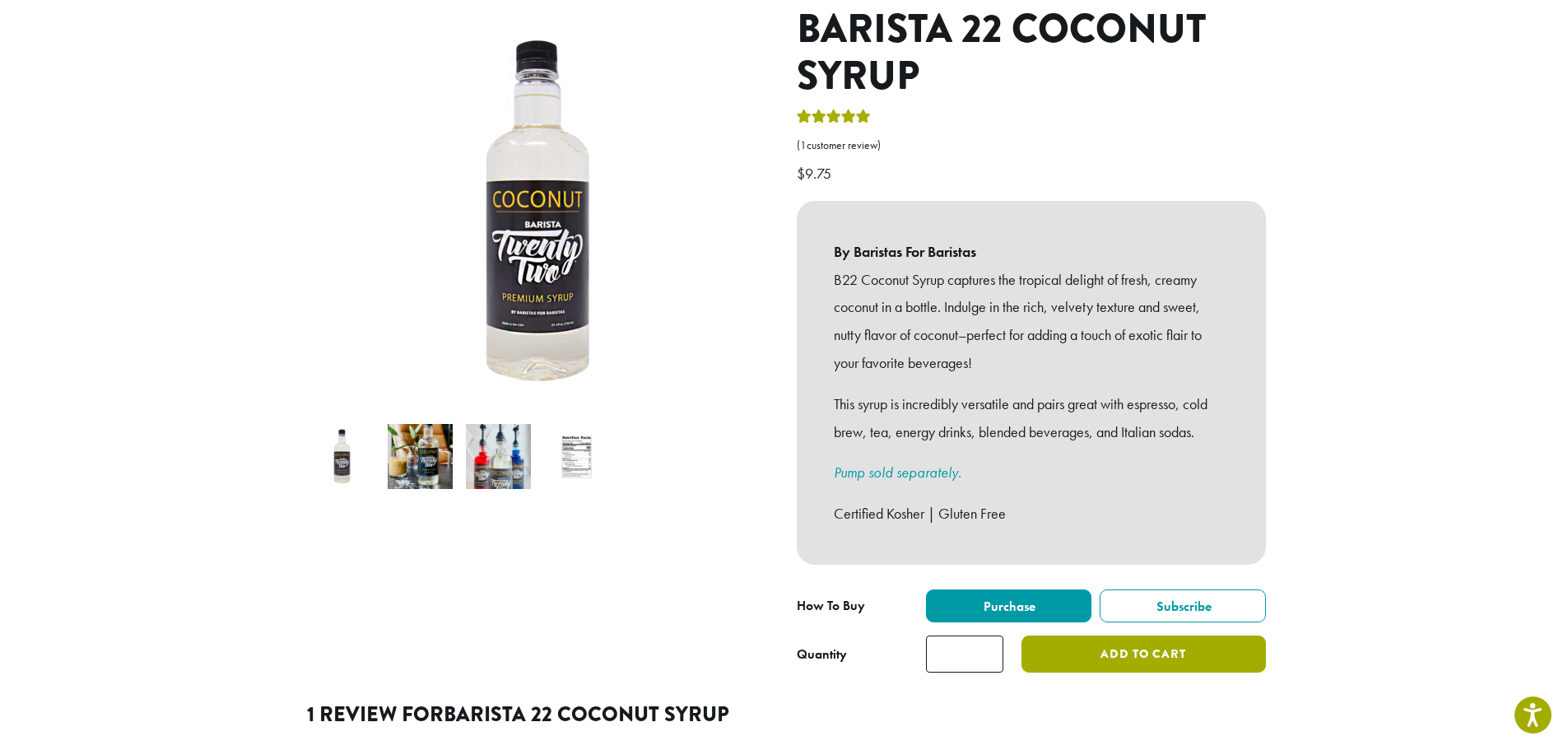
scroll to position [0, 0]
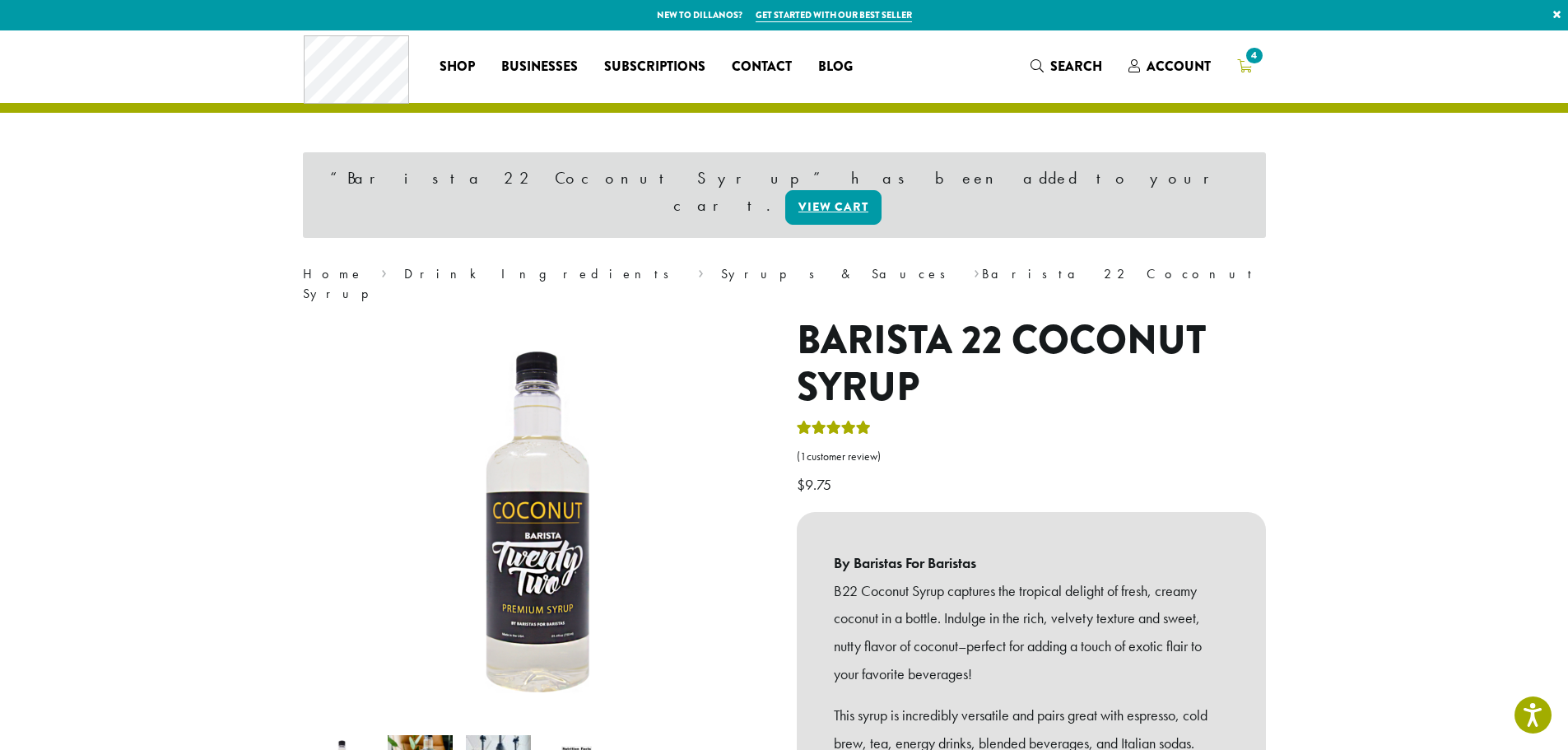
click at [1241, 55] on link "4" at bounding box center [1244, 66] width 41 height 27
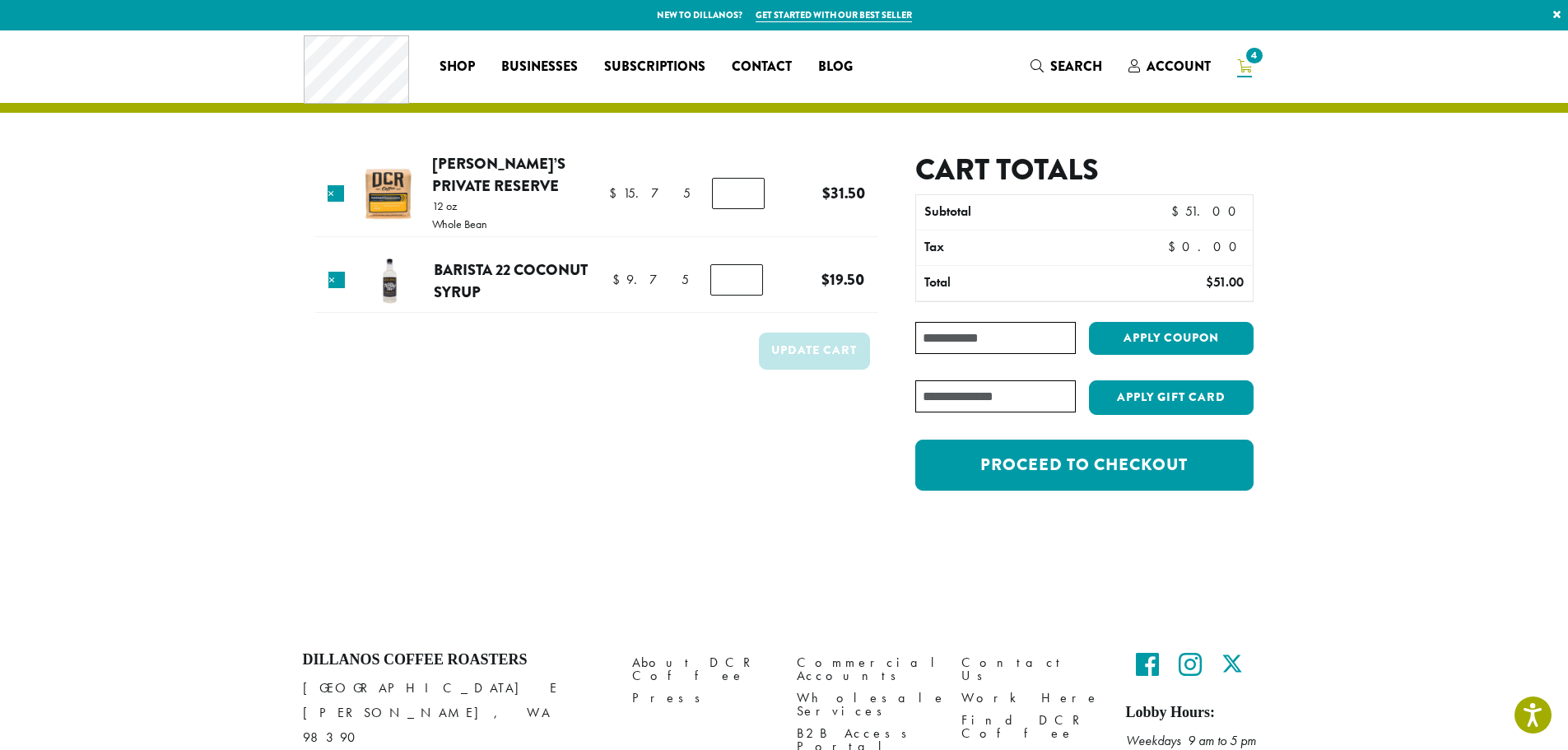
type input "*"
click at [710, 275] on input "*" at bounding box center [736, 279] width 53 height 31
click at [651, 368] on td "Update cart" at bounding box center [597, 355] width 563 height 60
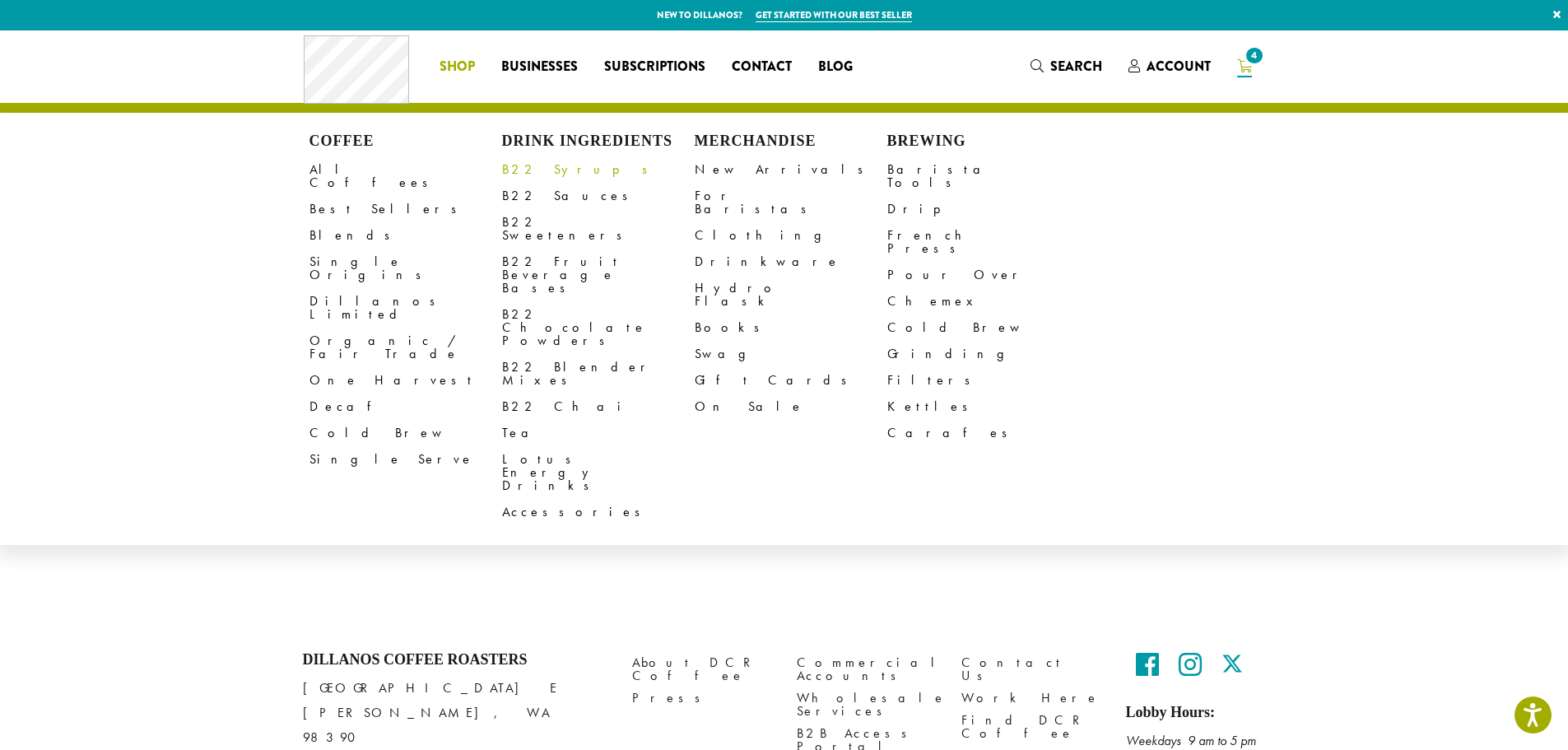
click at [529, 171] on link "B22 Syrups" at bounding box center [598, 169] width 193 height 26
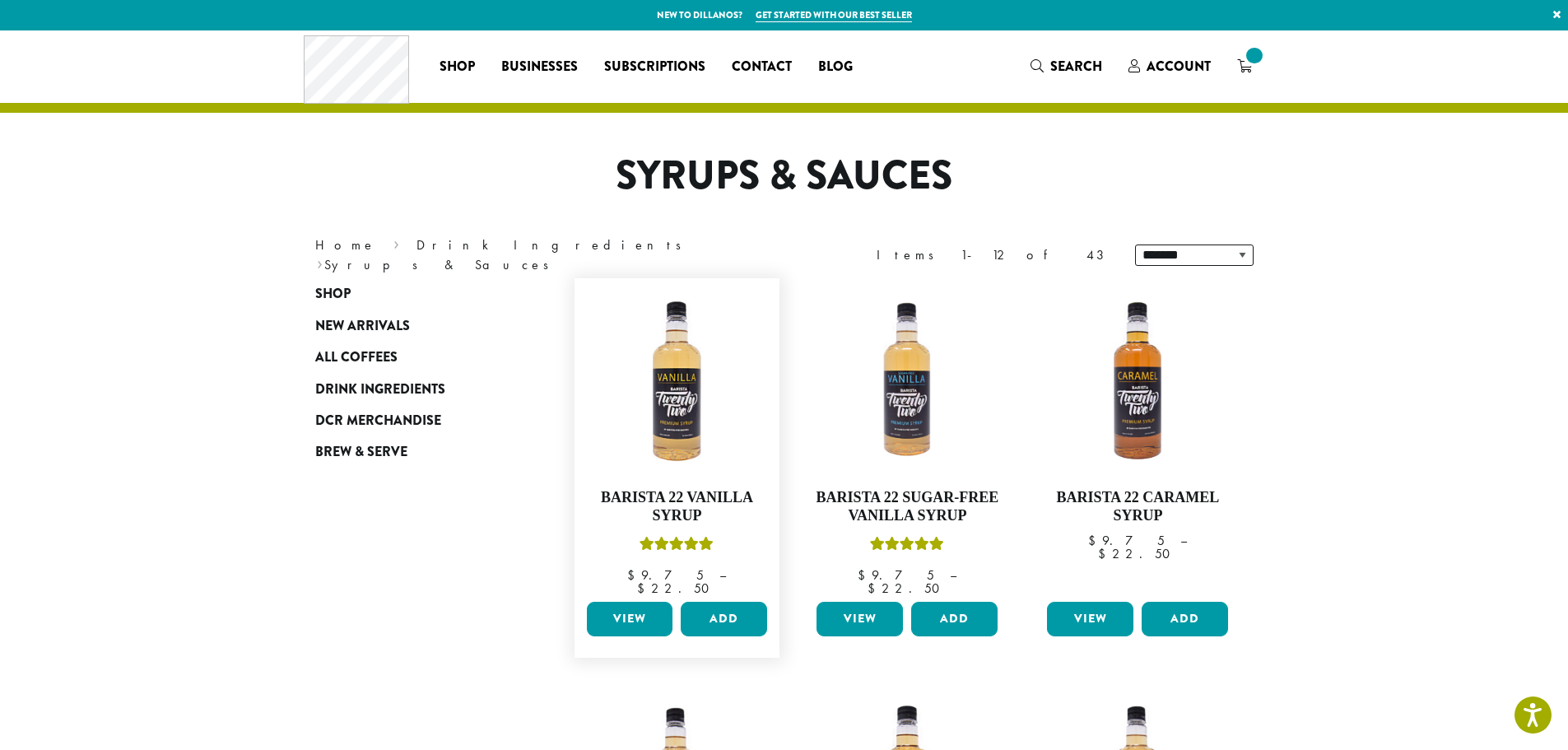
click at [618, 603] on link "View" at bounding box center [630, 619] width 87 height 35
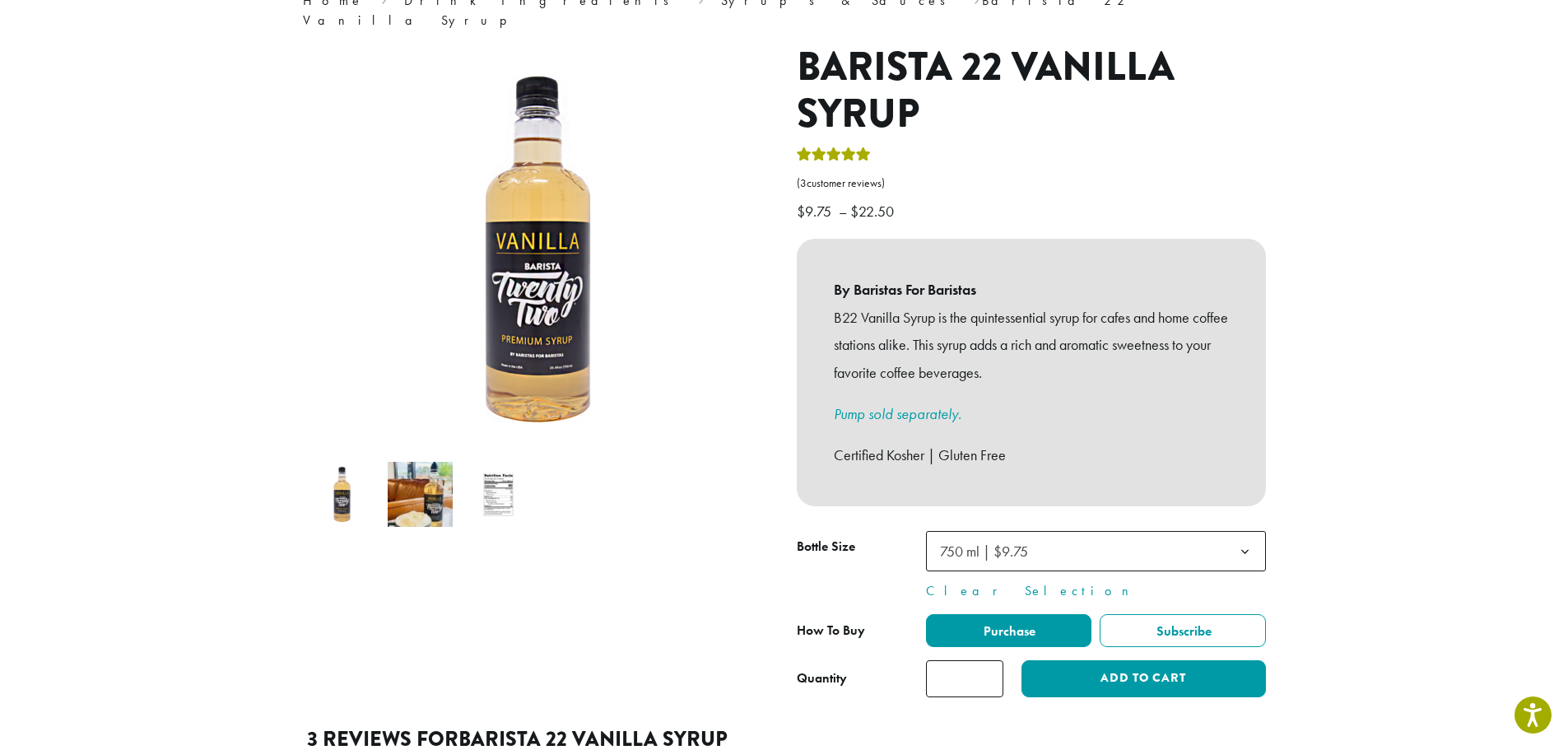
scroll to position [412, 0]
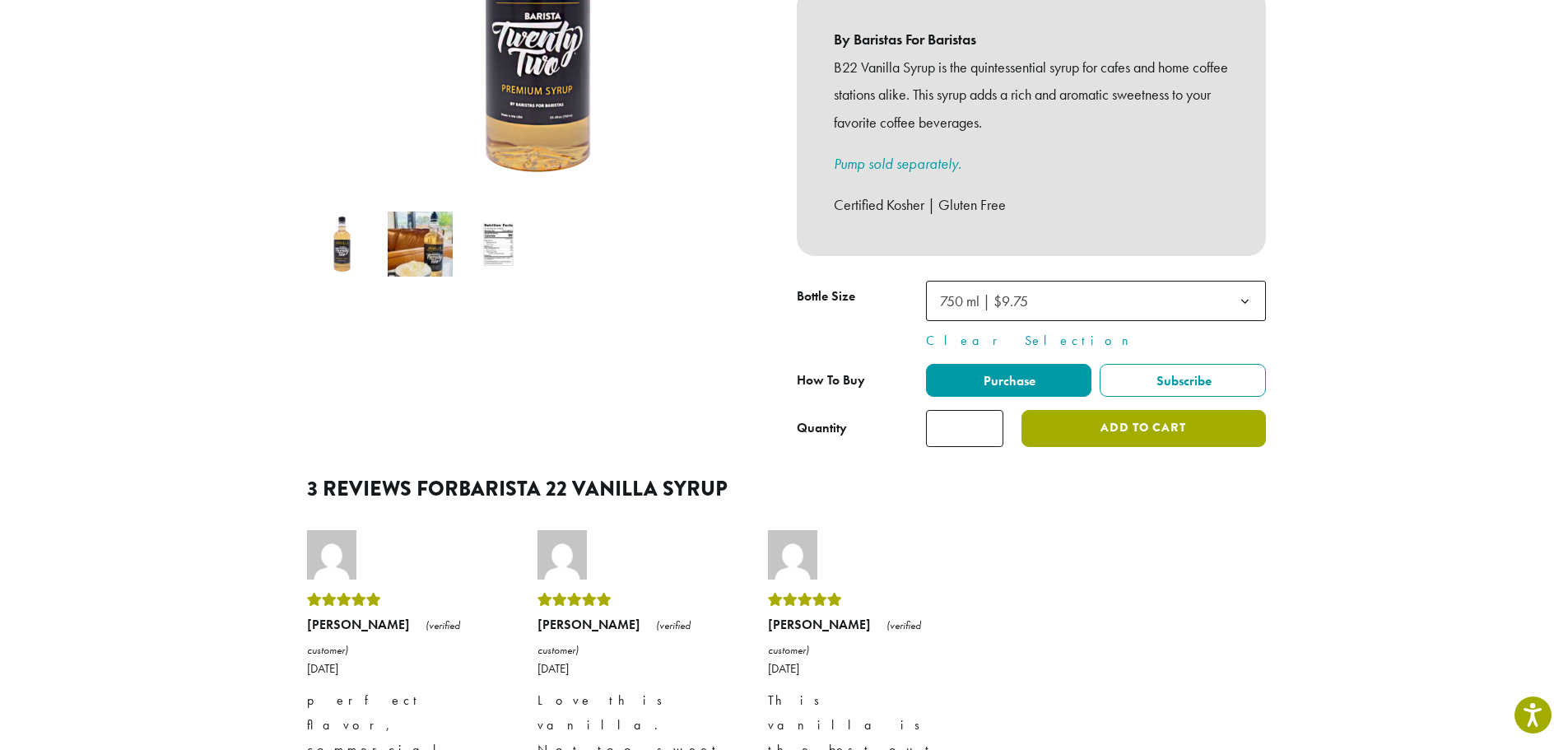
click at [1087, 410] on button "Add to cart" at bounding box center [1143, 428] width 243 height 37
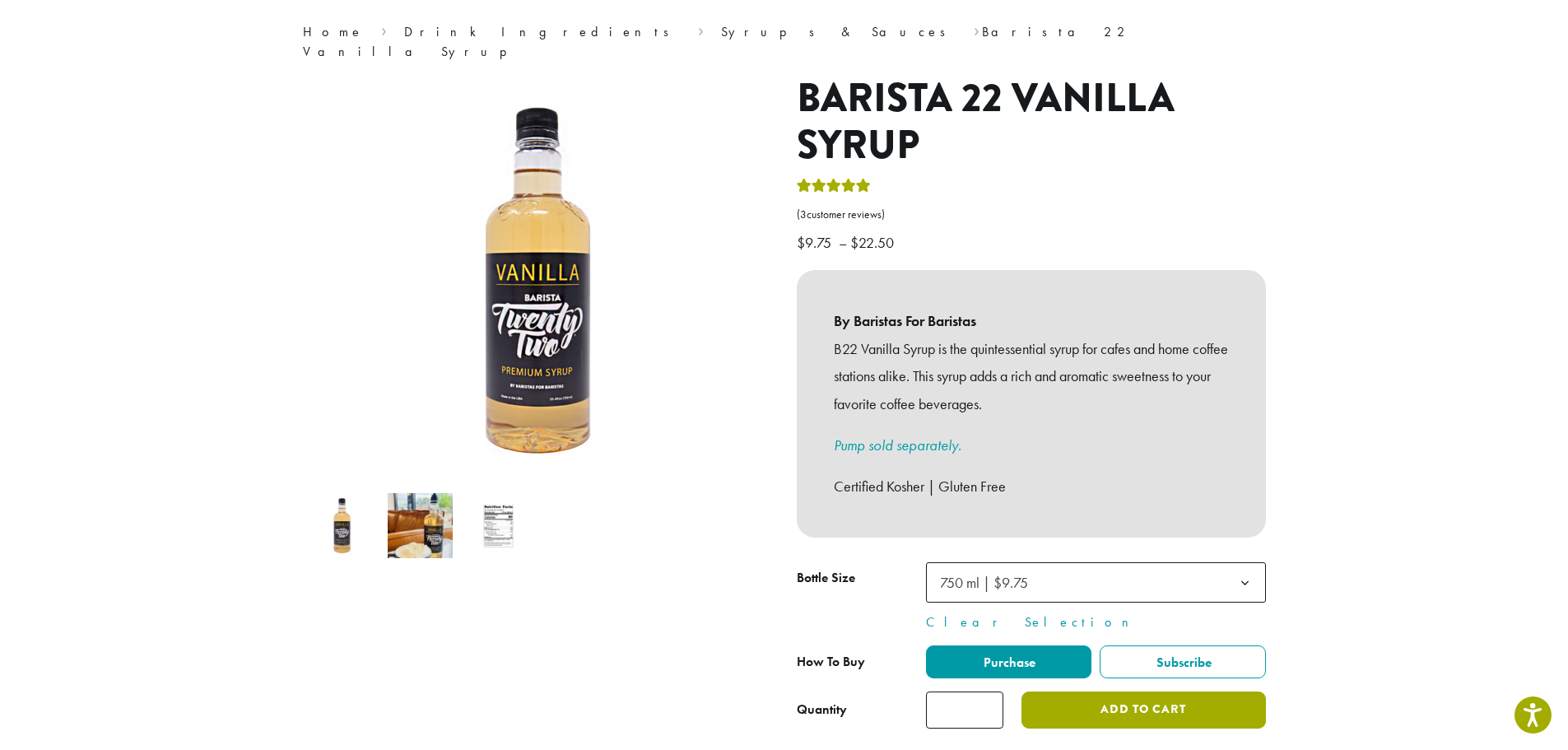
scroll to position [165, 0]
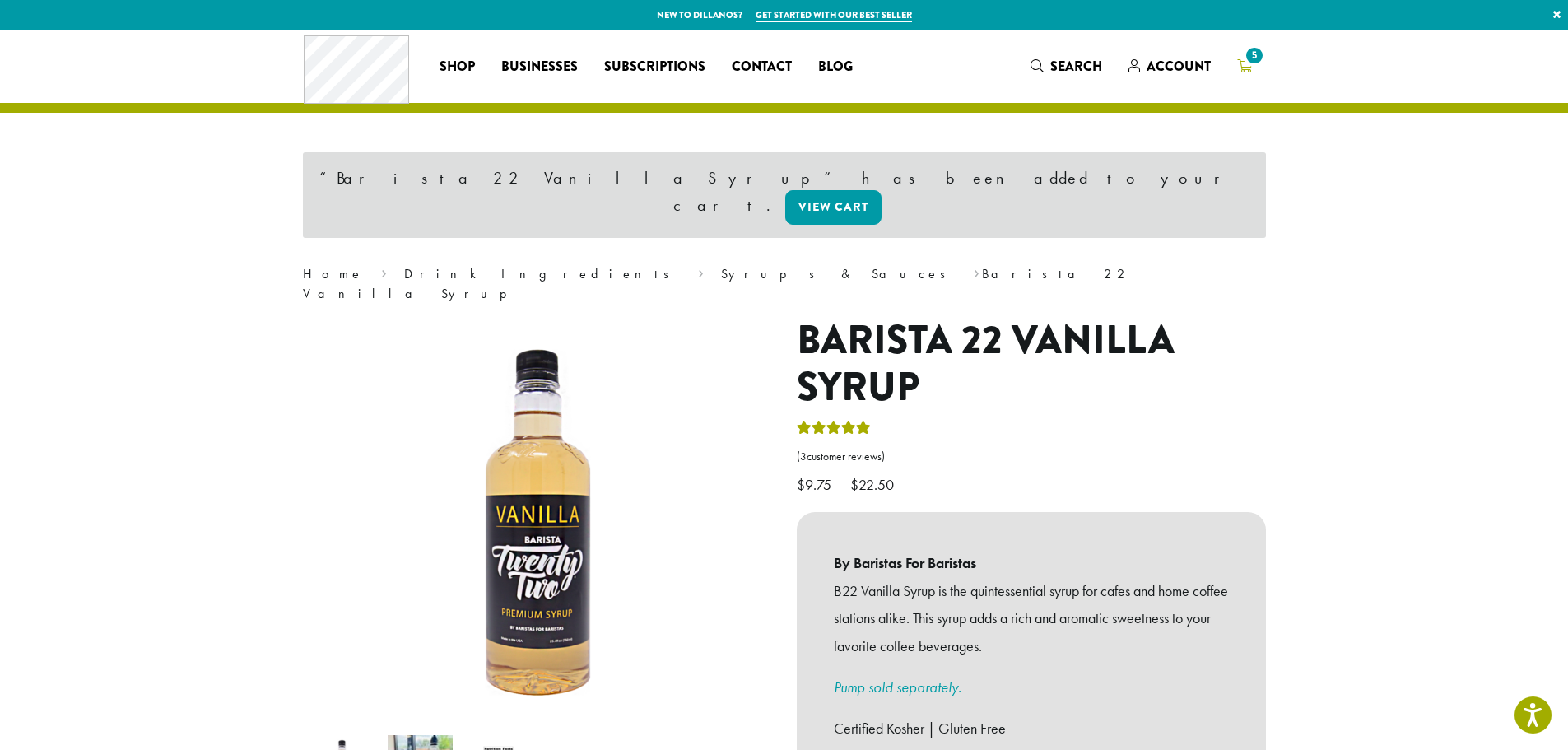
click at [1246, 56] on span "5" at bounding box center [1254, 56] width 22 height 22
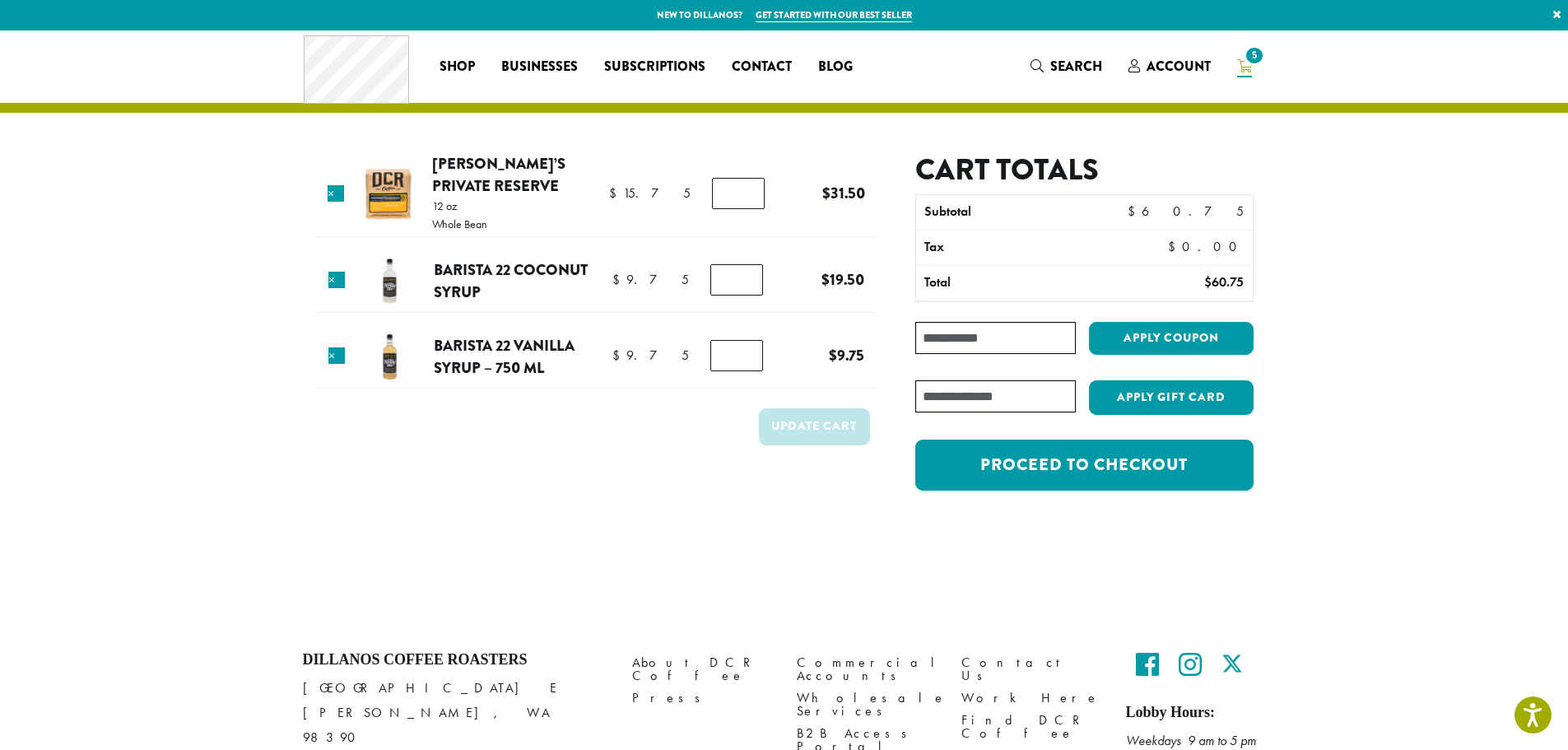
click at [739, 284] on input "*" at bounding box center [736, 279] width 53 height 31
type input "*"
click at [747, 284] on input "*" at bounding box center [736, 279] width 53 height 31
click at [795, 430] on button "Update cart" at bounding box center [815, 427] width 111 height 37
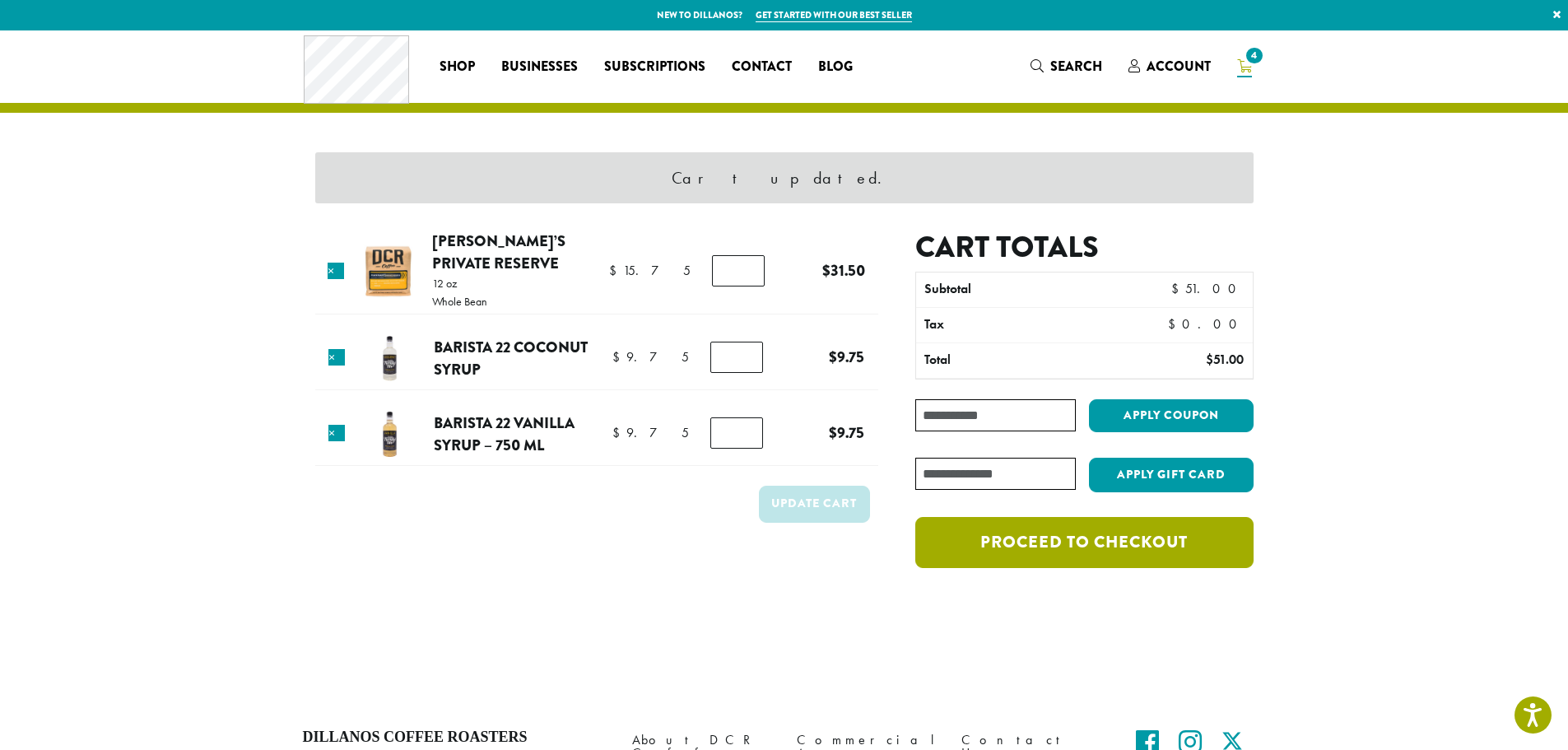
click at [1065, 551] on link "Proceed to checkout" at bounding box center [1084, 542] width 338 height 51
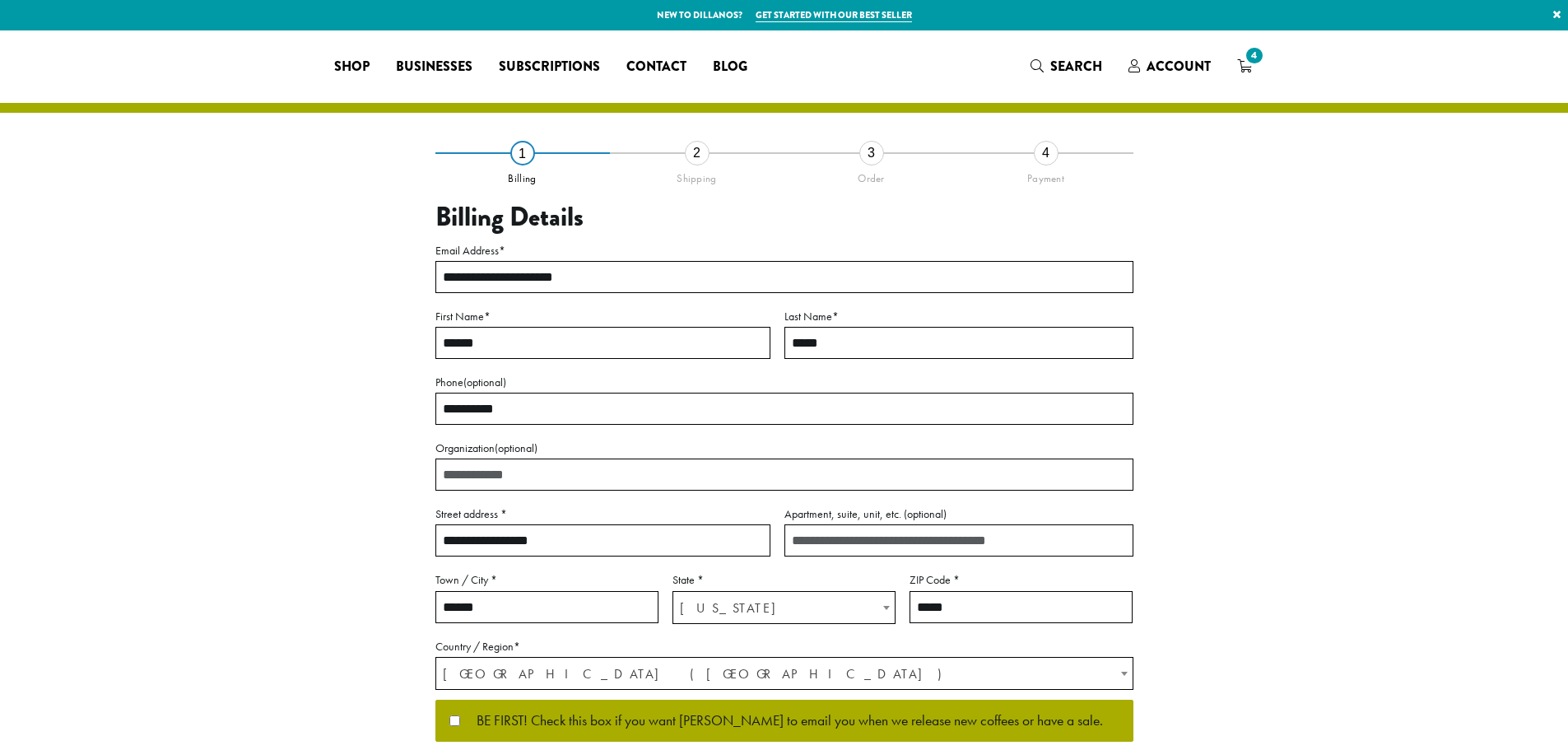
select select "**"
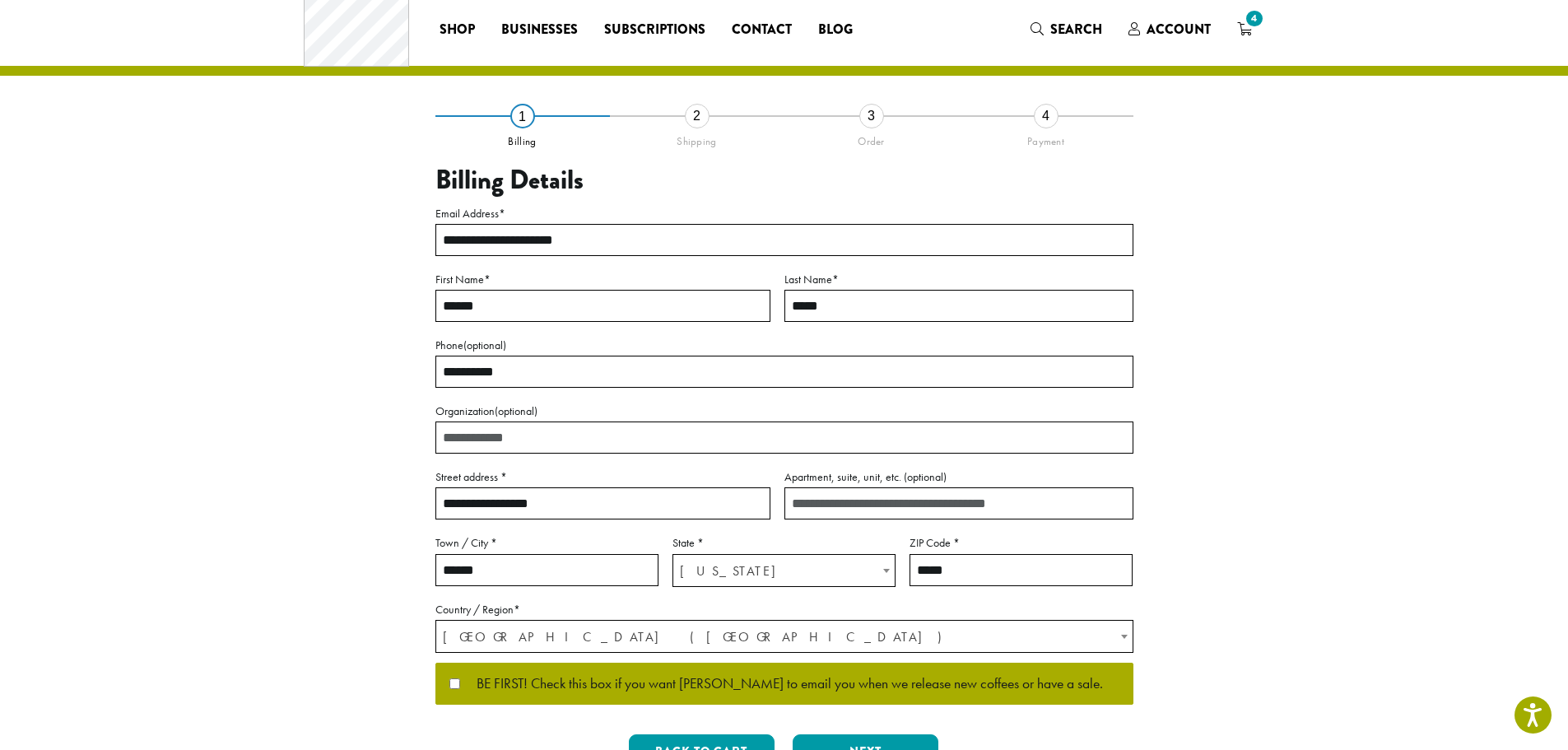
scroll to position [82, 0]
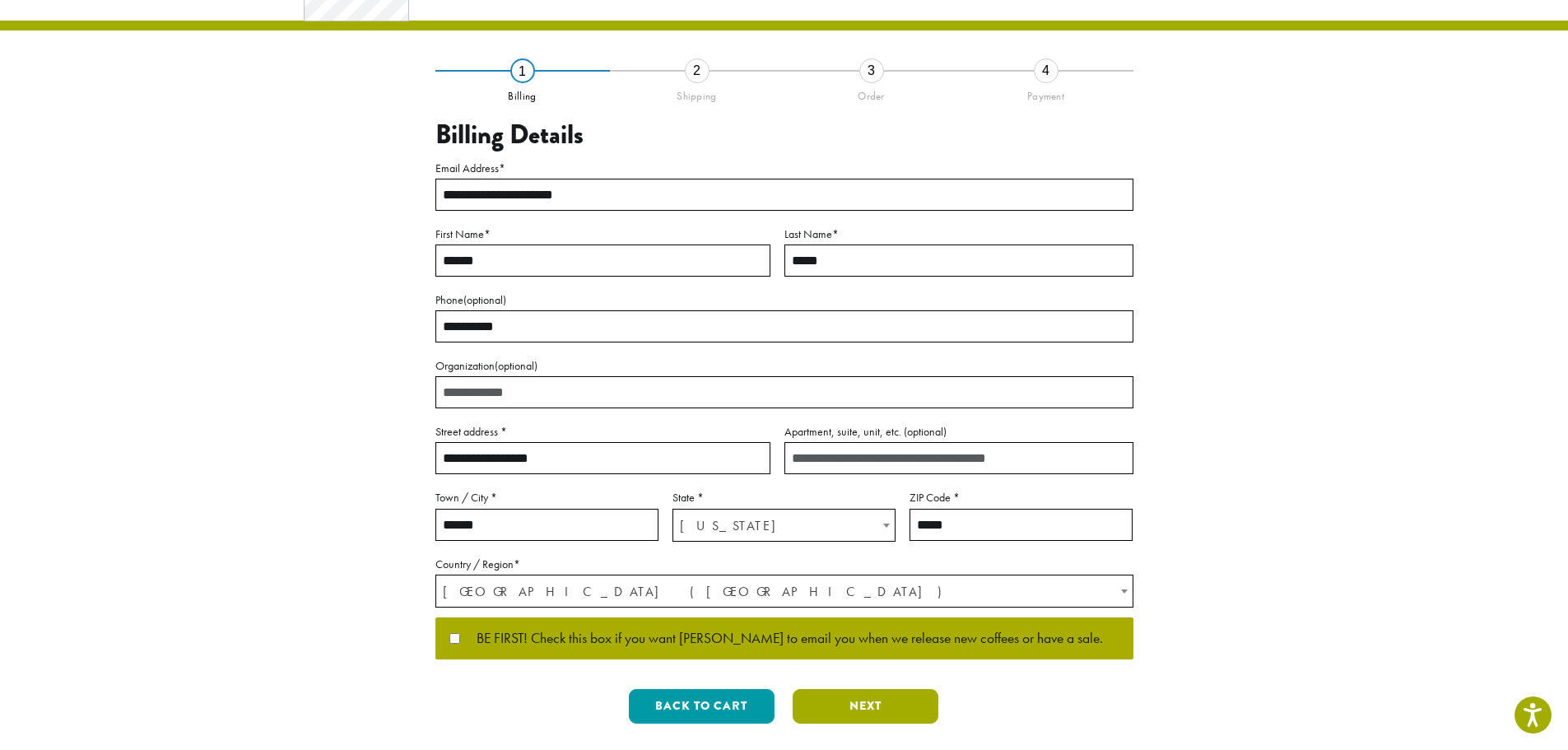
click at [918, 702] on button "Next" at bounding box center [865, 706] width 146 height 35
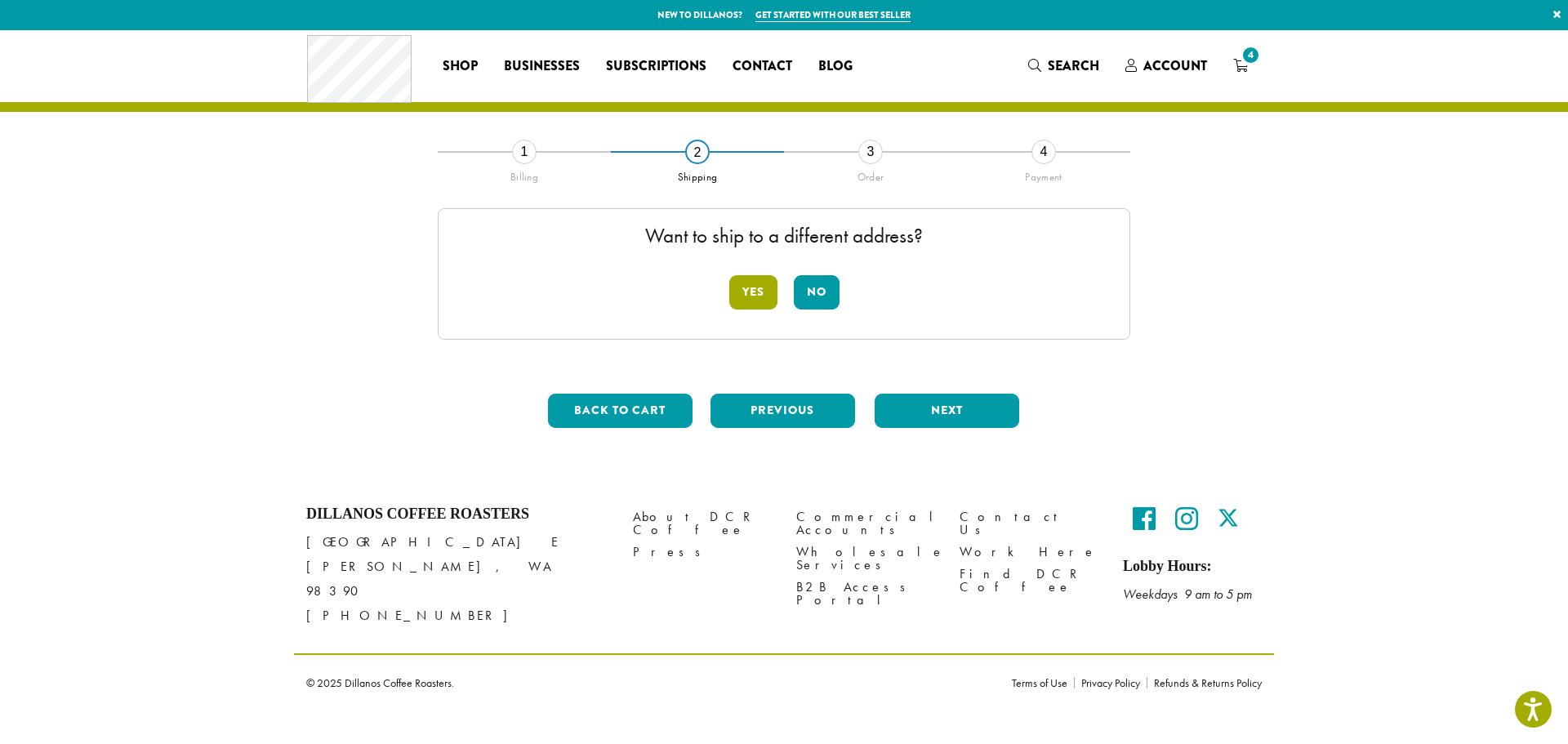
click at [746, 296] on button "Yes" at bounding box center [753, 292] width 48 height 34
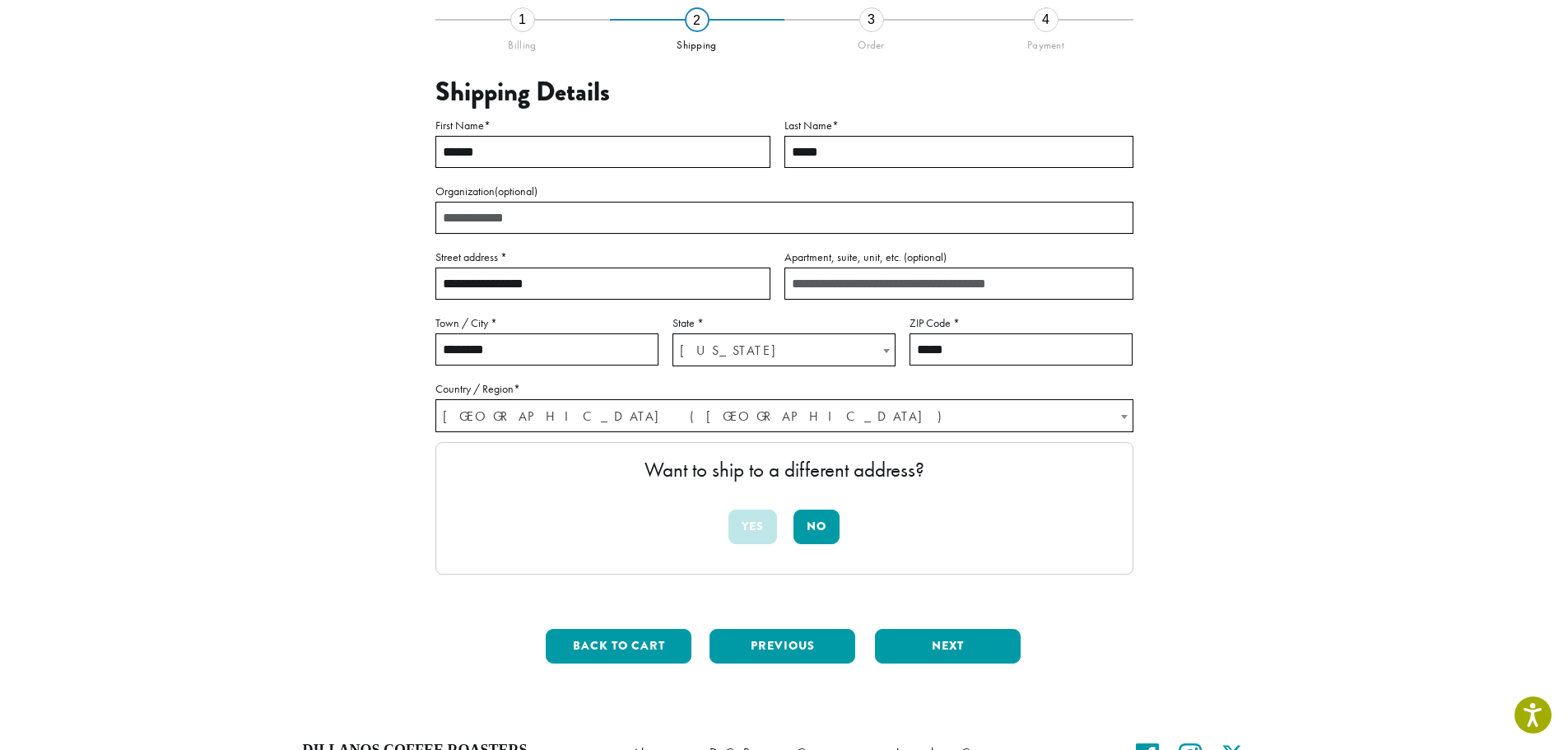
scroll to position [165, 0]
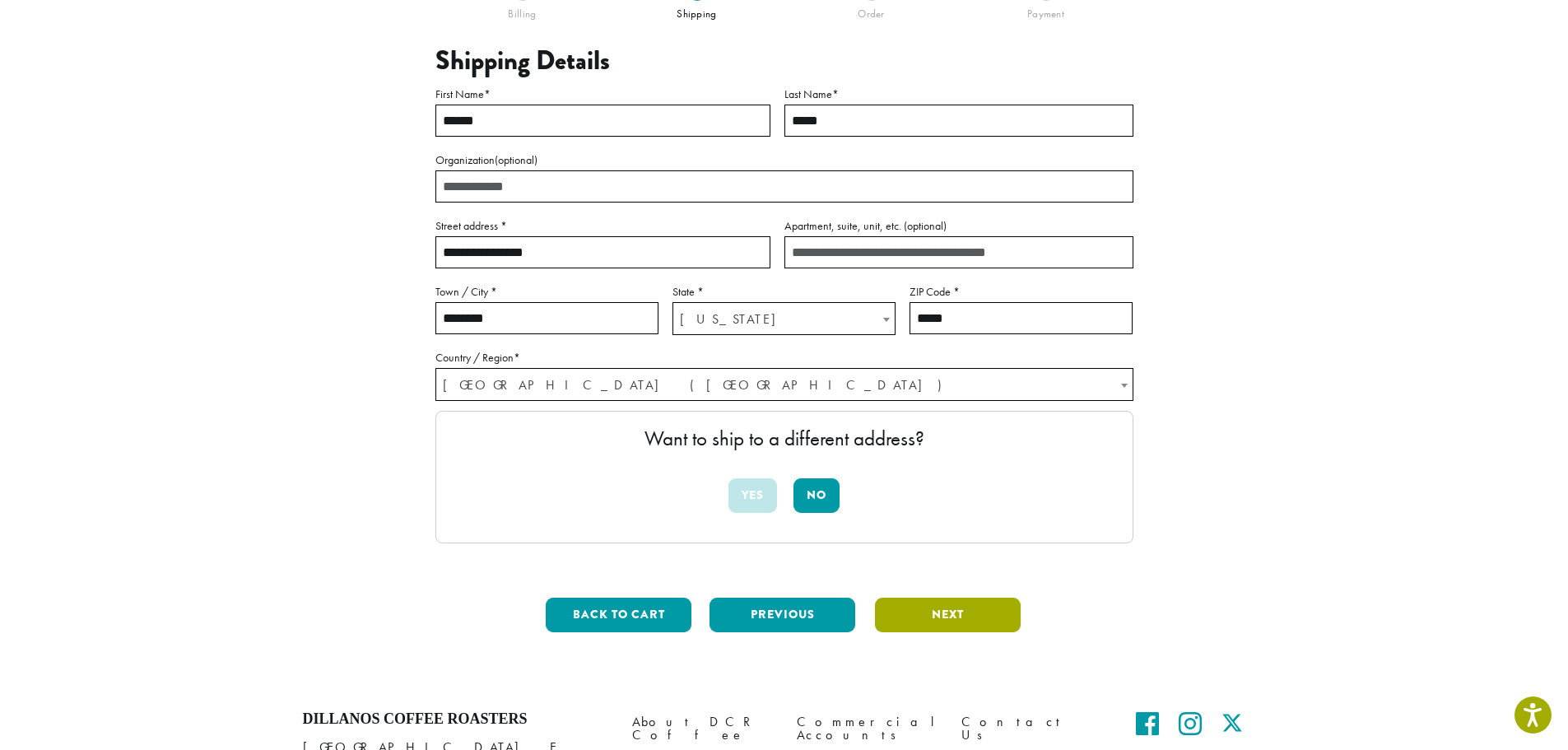
click at [983, 616] on button "Next" at bounding box center [948, 614] width 146 height 35
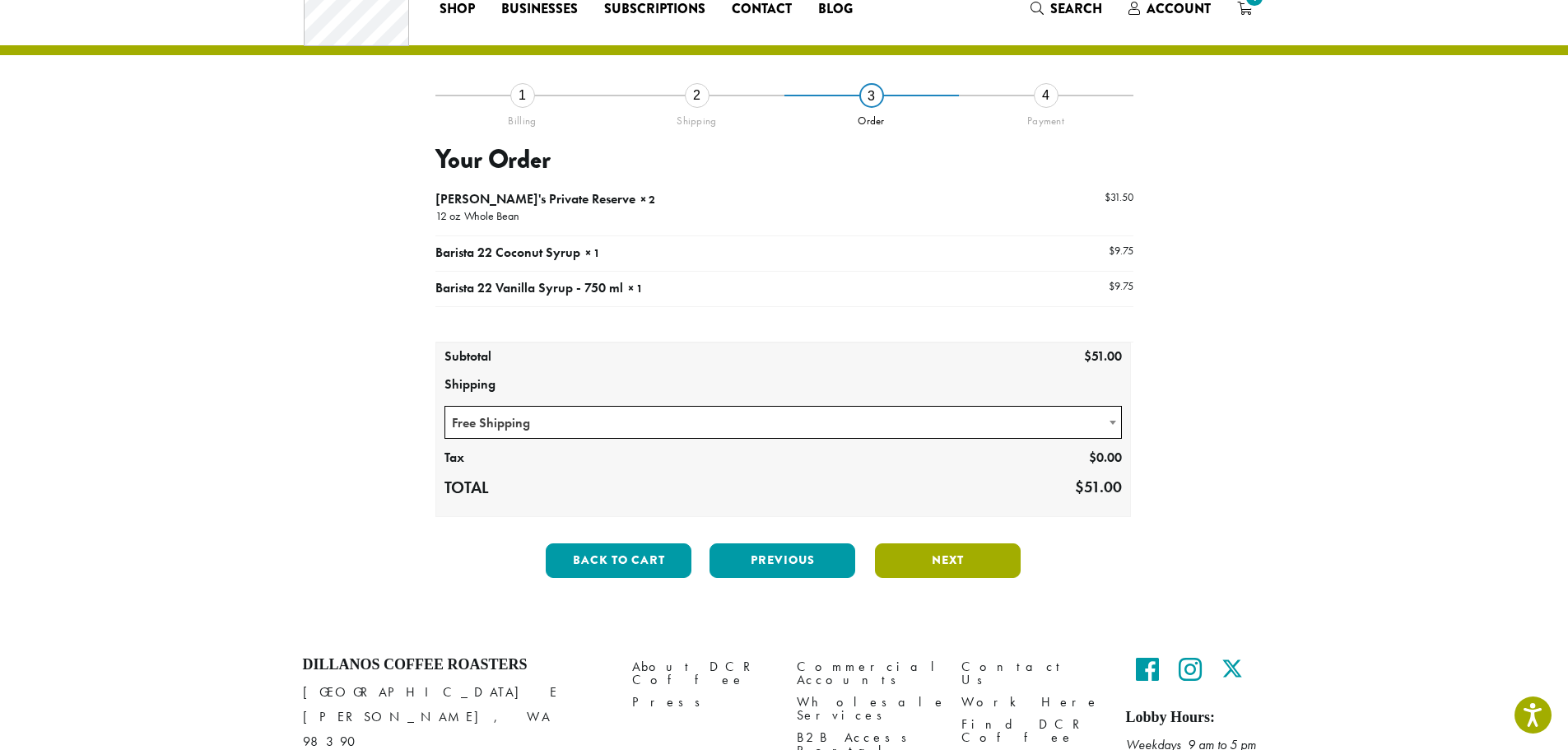
scroll to position [0, 0]
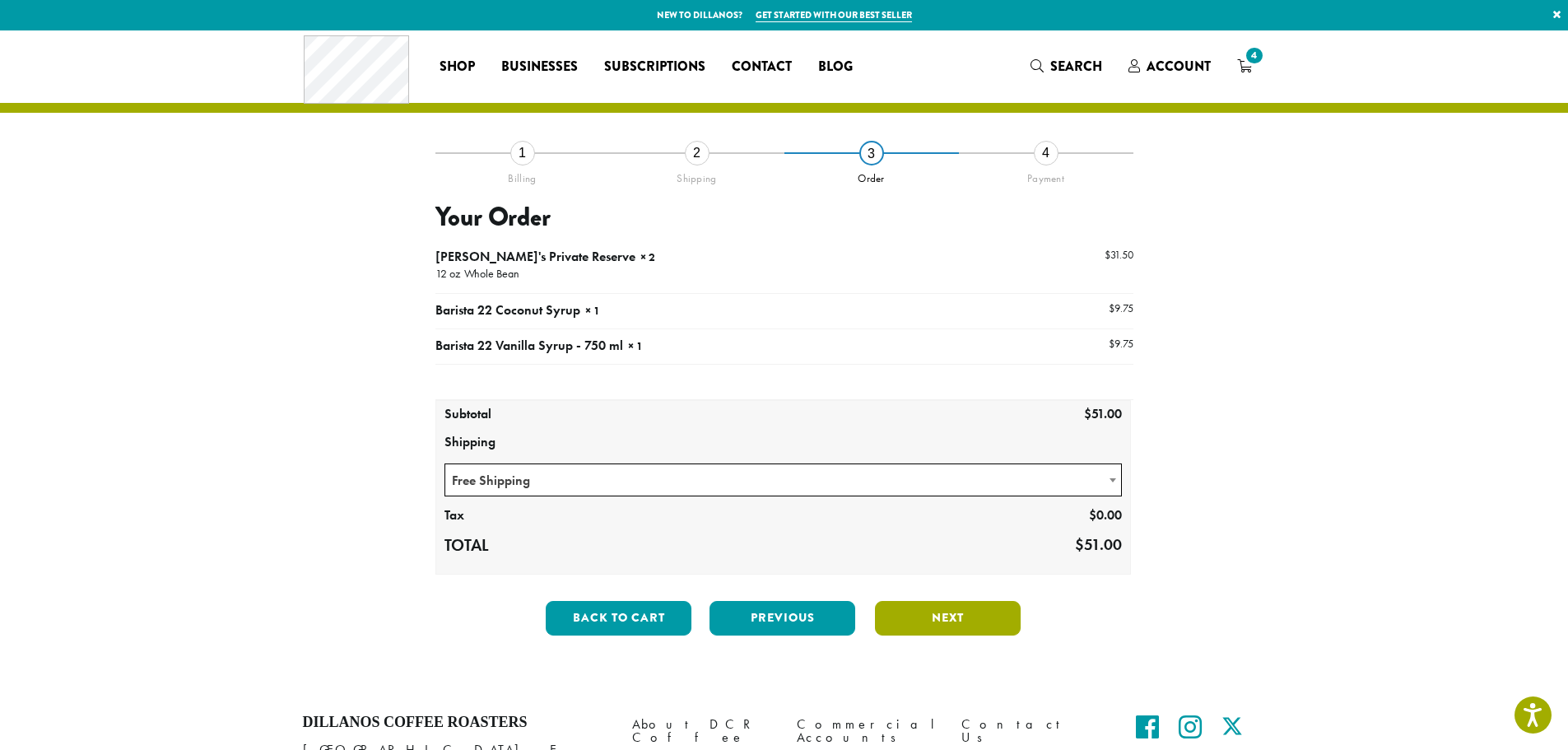
click at [956, 621] on button "Next" at bounding box center [948, 618] width 146 height 35
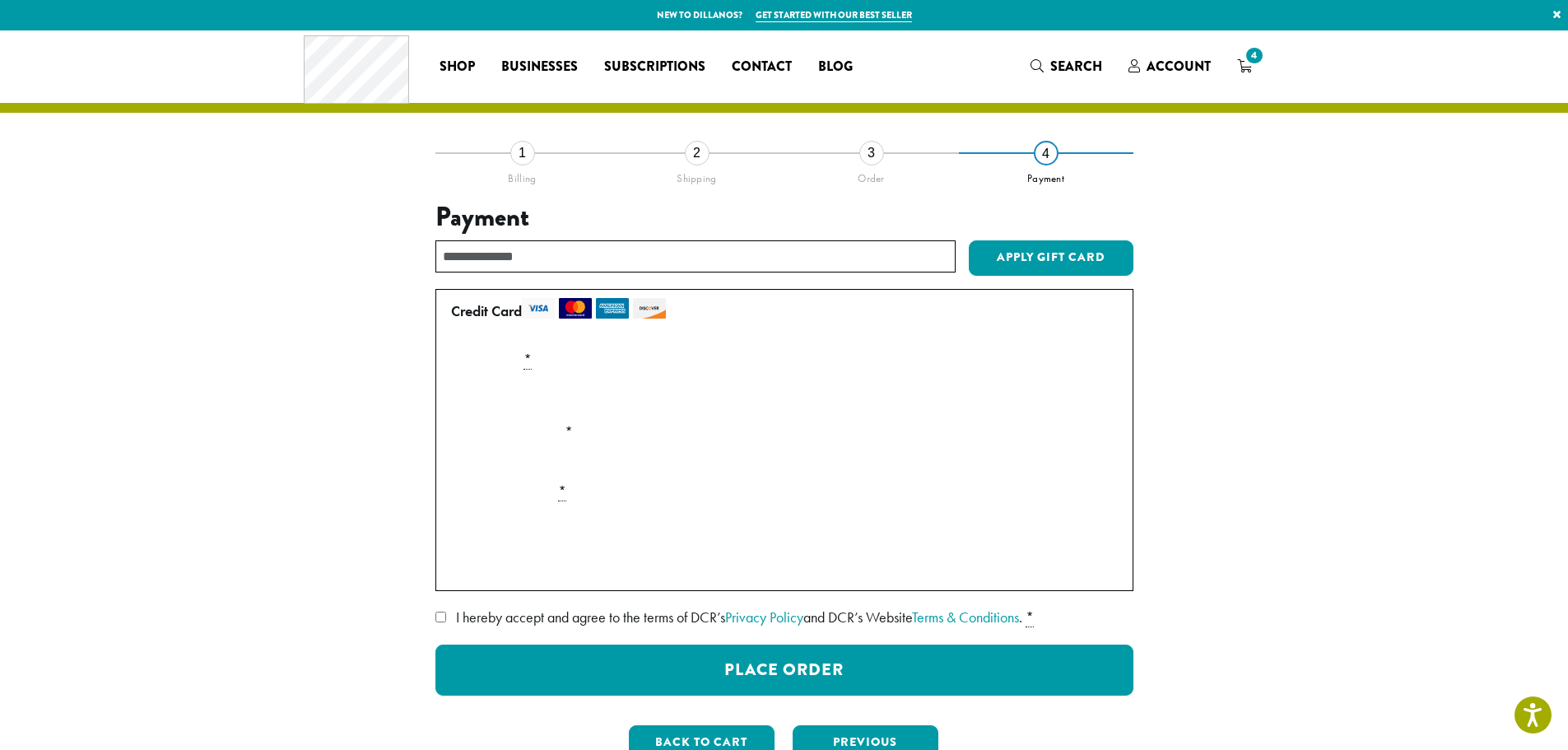
click at [1293, 457] on section "**********" at bounding box center [784, 421] width 1568 height 782
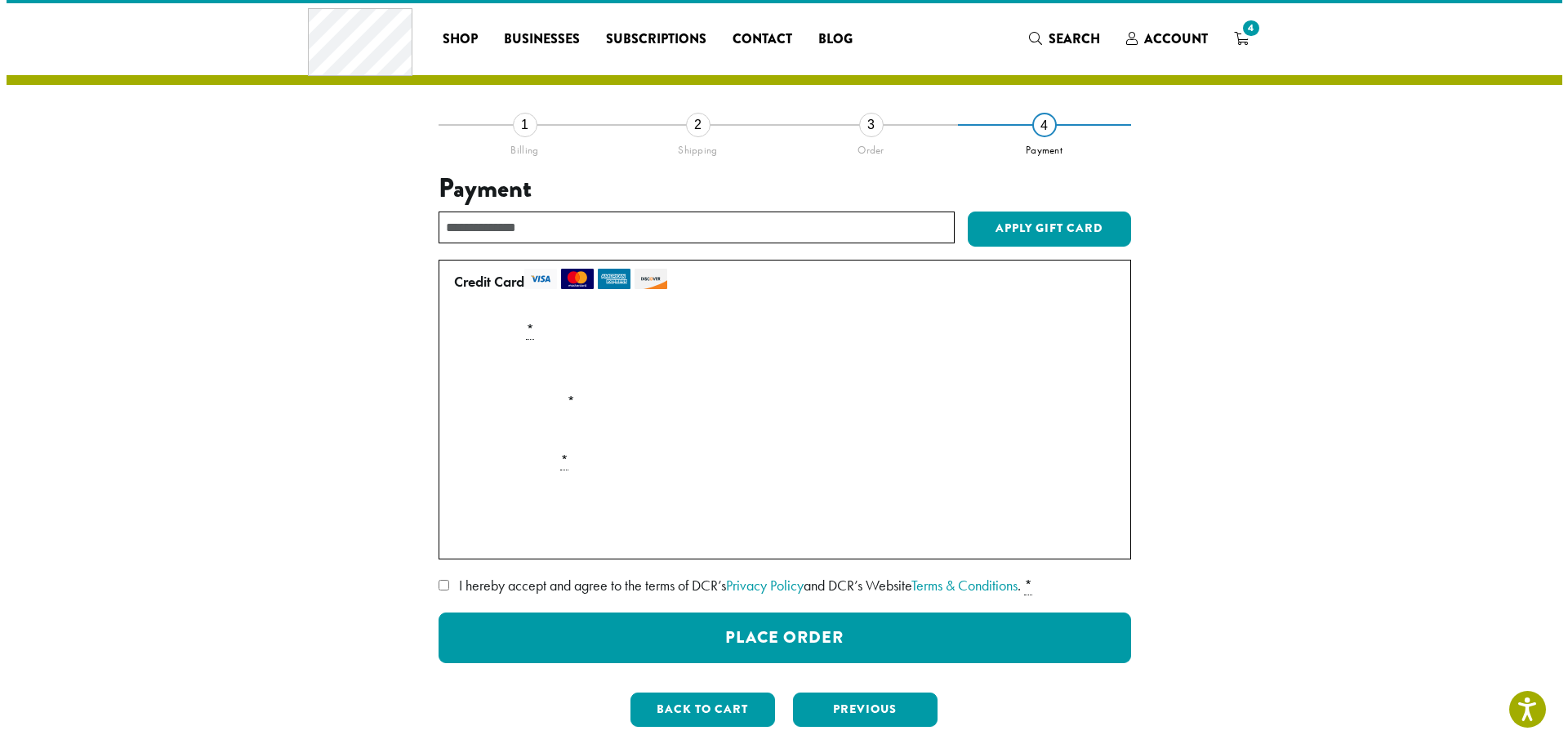
scroll to position [26, 0]
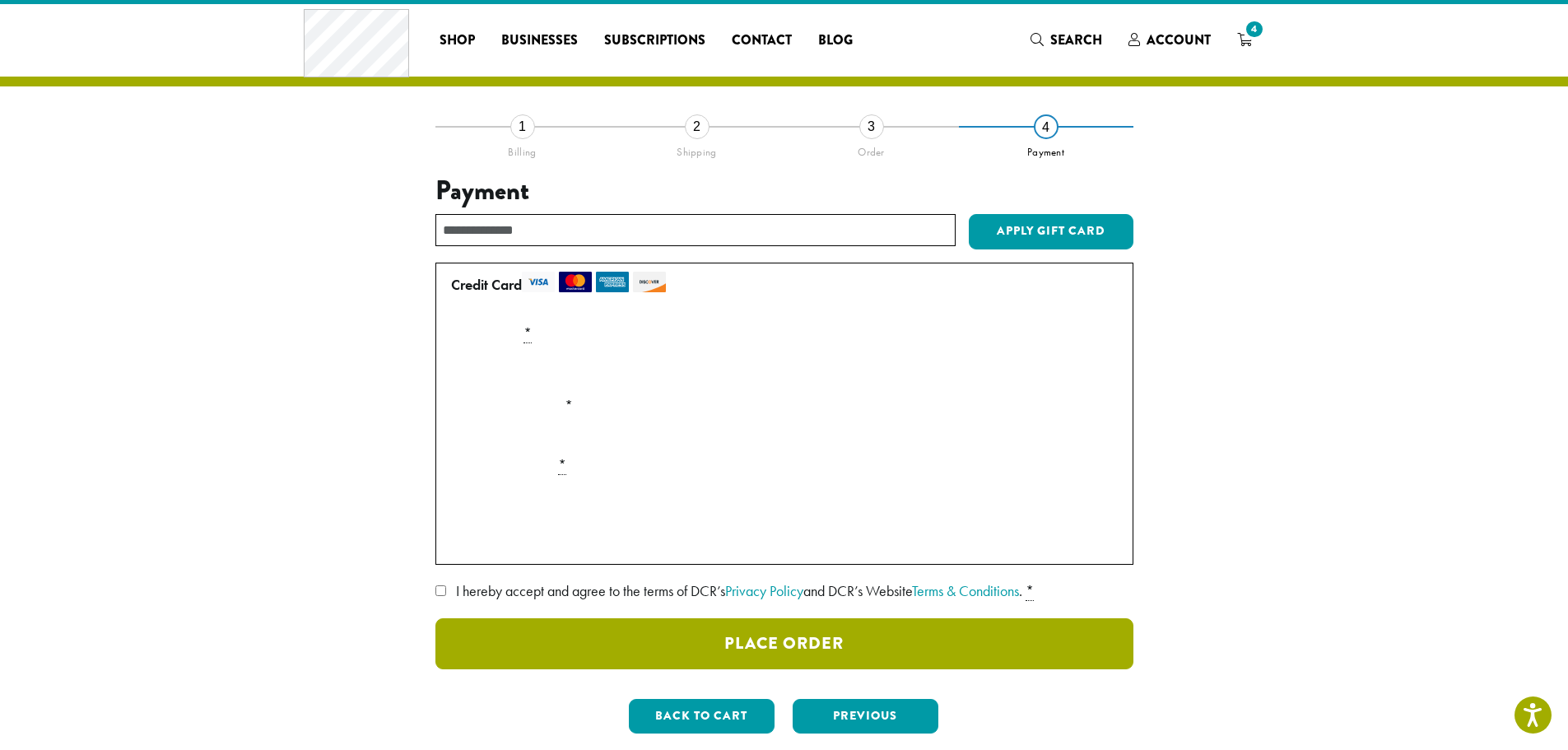
click at [821, 635] on button "Place Order" at bounding box center [784, 644] width 698 height 51
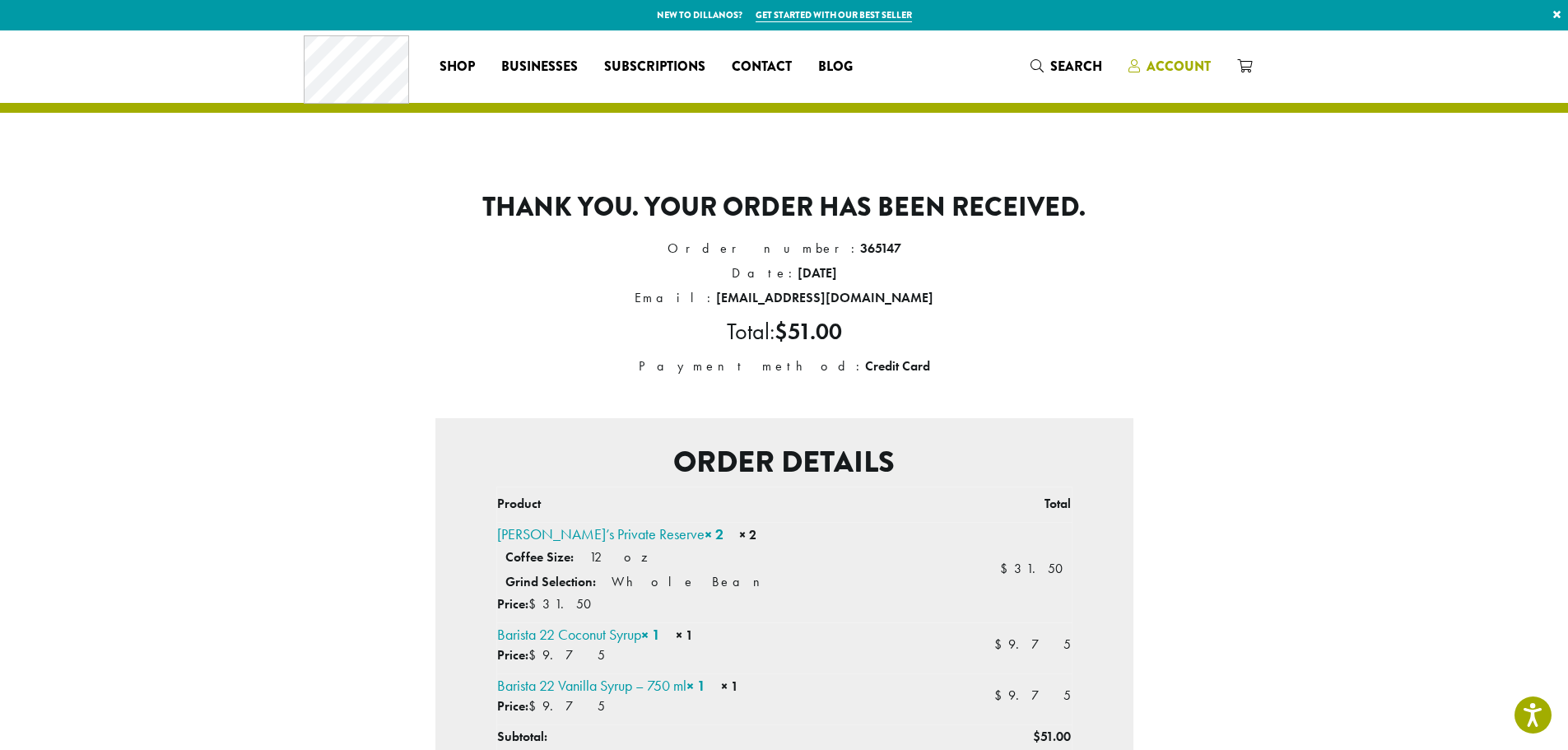
click at [1186, 71] on span "Account" at bounding box center [1178, 66] width 64 height 19
